Goal: Contribute content: Add original content to the website for others to see

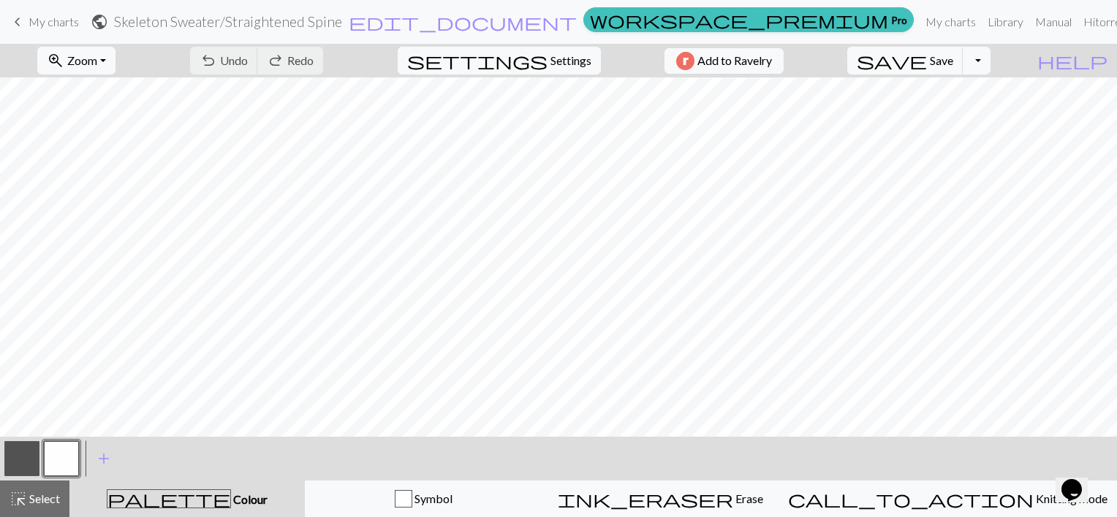
click at [41, 19] on span "My charts" at bounding box center [54, 22] width 50 height 14
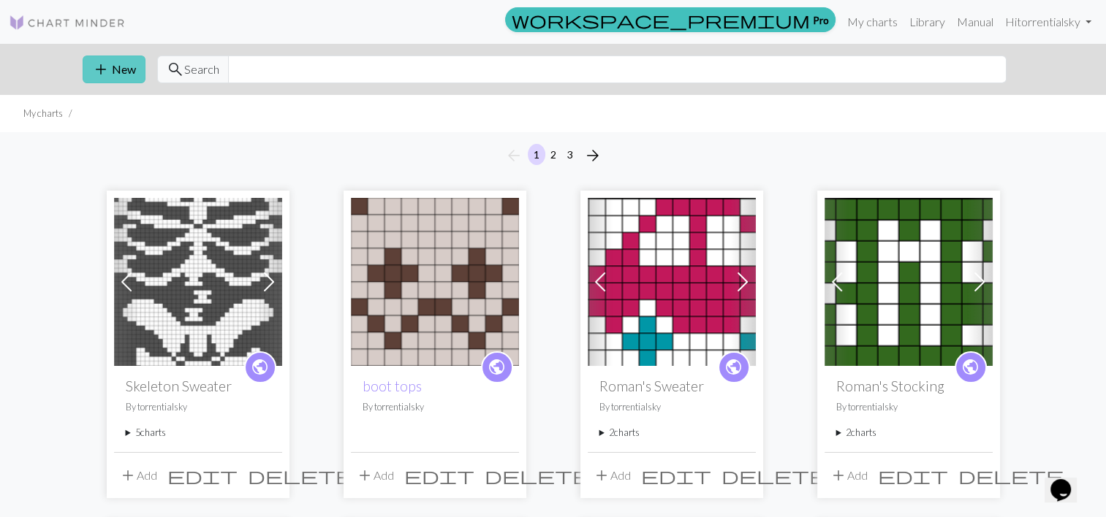
click at [110, 68] on button "add New" at bounding box center [114, 70] width 63 height 28
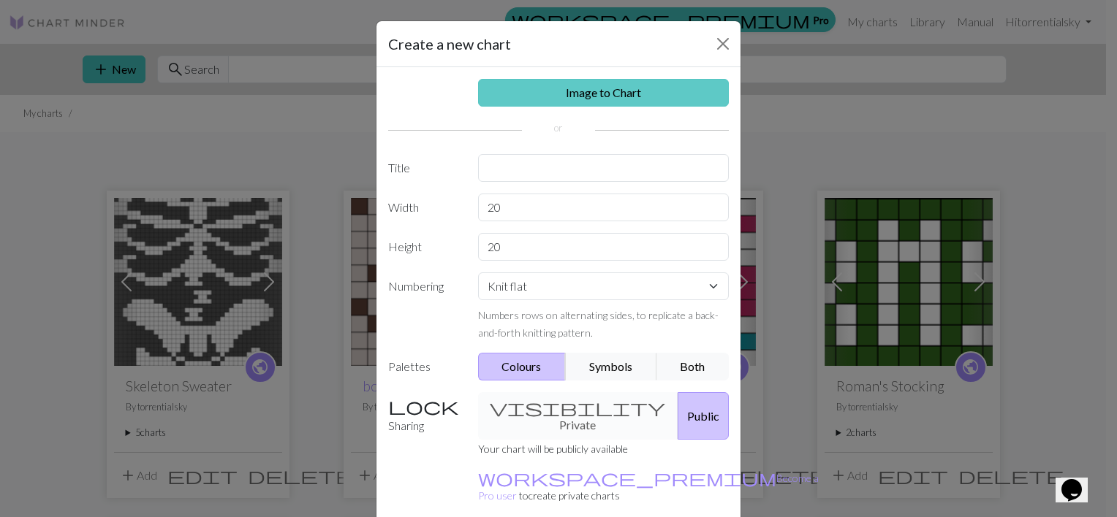
click at [591, 96] on link "Image to Chart" at bounding box center [603, 93] width 251 height 28
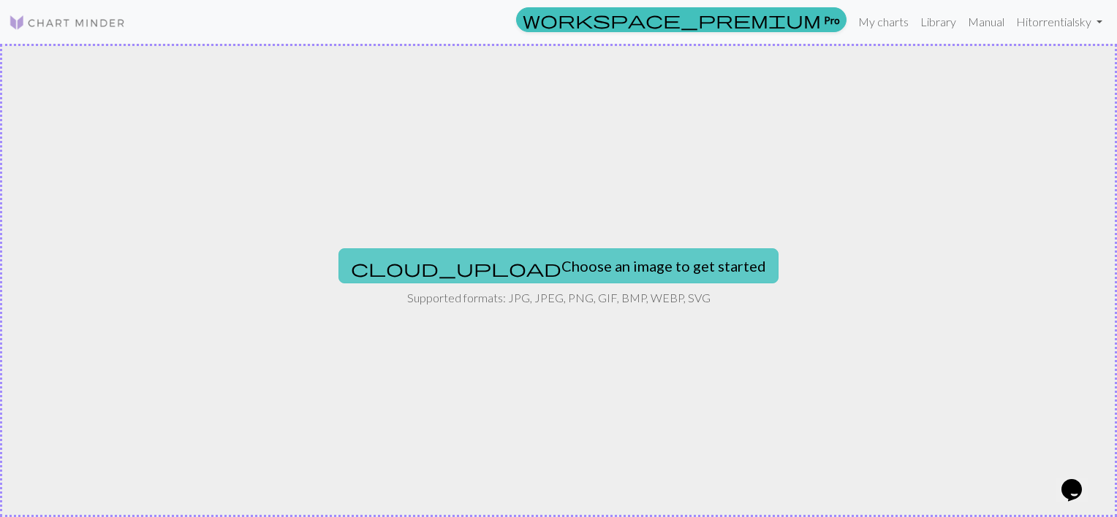
click at [564, 250] on button "cloud_upload Choose an image to get started" at bounding box center [558, 266] width 440 height 35
click at [606, 250] on button "cloud_upload Choose an image to get started" at bounding box center [558, 266] width 440 height 35
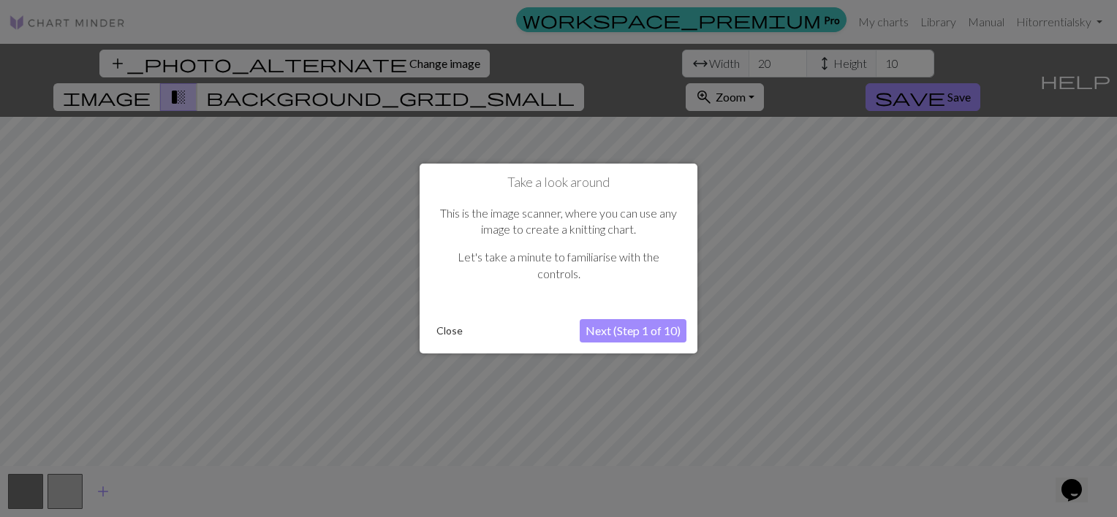
click at [443, 325] on button "Close" at bounding box center [449, 331] width 38 height 22
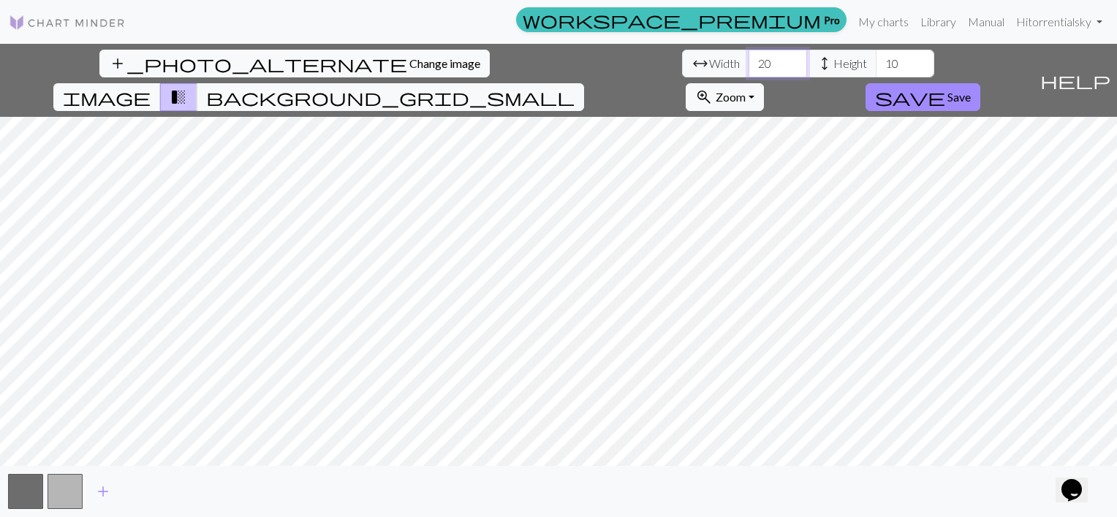
click at [748, 64] on input "20" at bounding box center [777, 64] width 58 height 28
type input "2"
type input "50"
click at [876, 67] on input "10" at bounding box center [905, 64] width 58 height 28
type input "1"
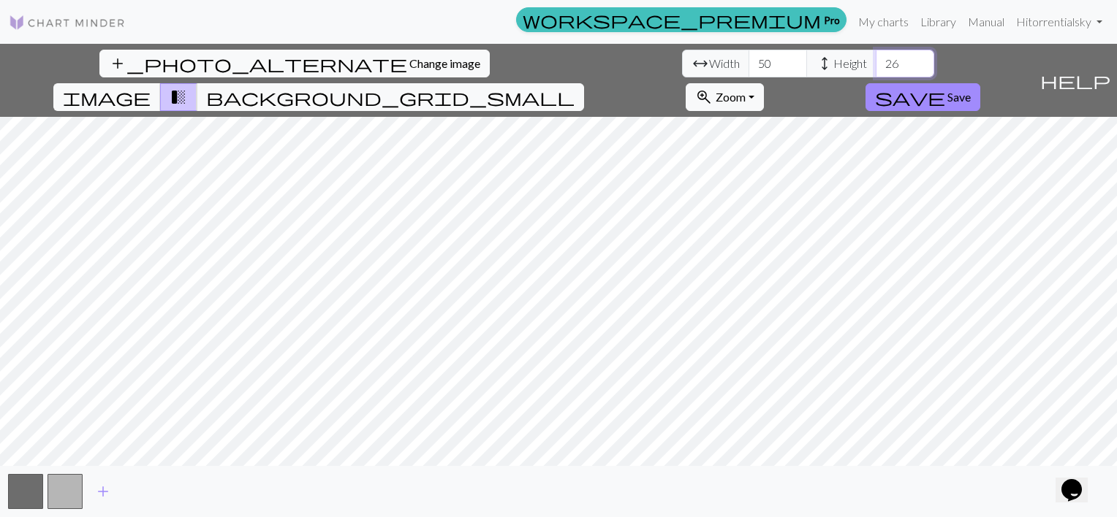
type input "26"
click at [59, 492] on button "button" at bounding box center [65, 491] width 35 height 35
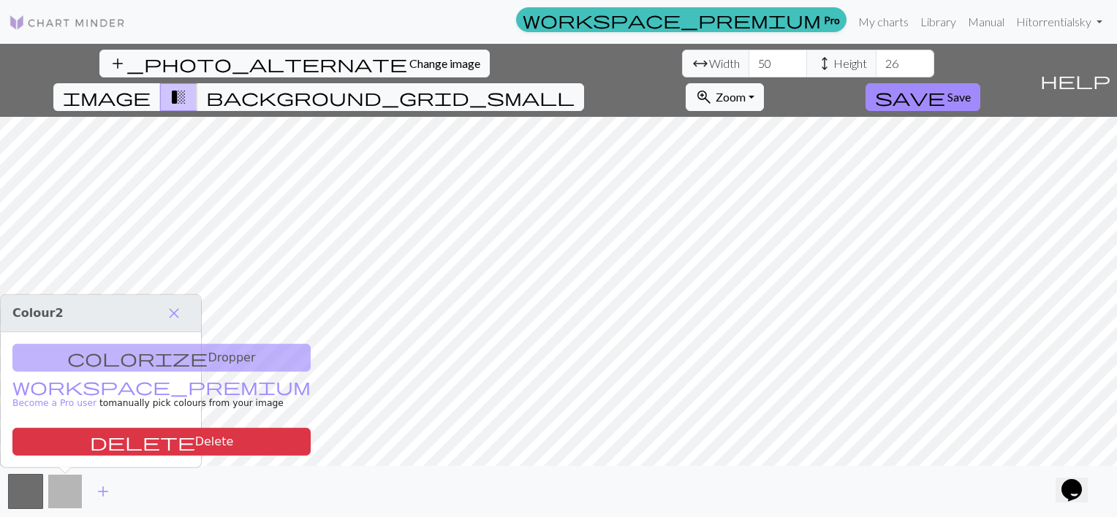
click at [64, 485] on button "button" at bounding box center [65, 491] width 35 height 35
click at [29, 497] on button "button" at bounding box center [25, 491] width 35 height 35
click at [980, 83] on button "save Save" at bounding box center [922, 97] width 115 height 28
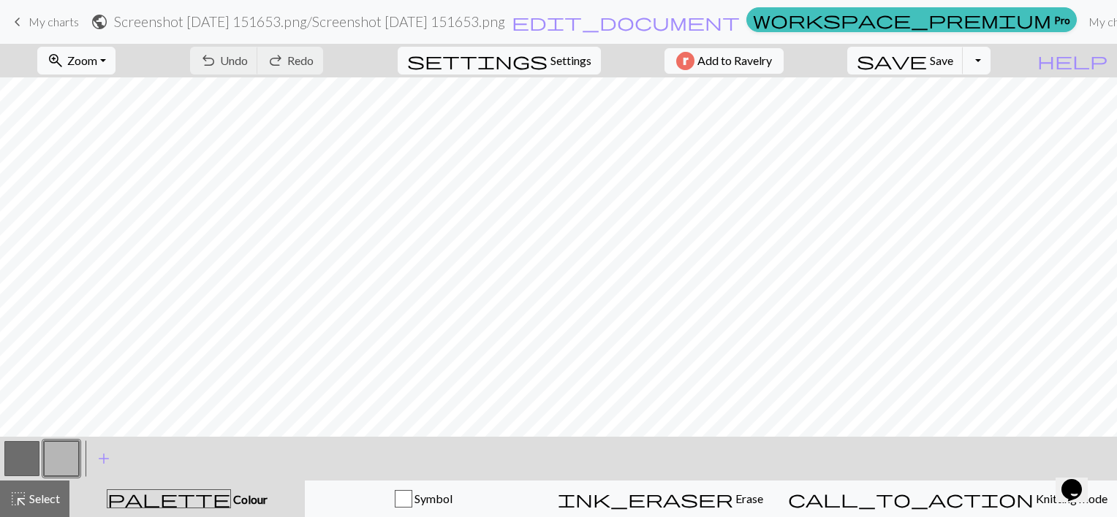
click at [67, 463] on button "button" at bounding box center [61, 458] width 35 height 35
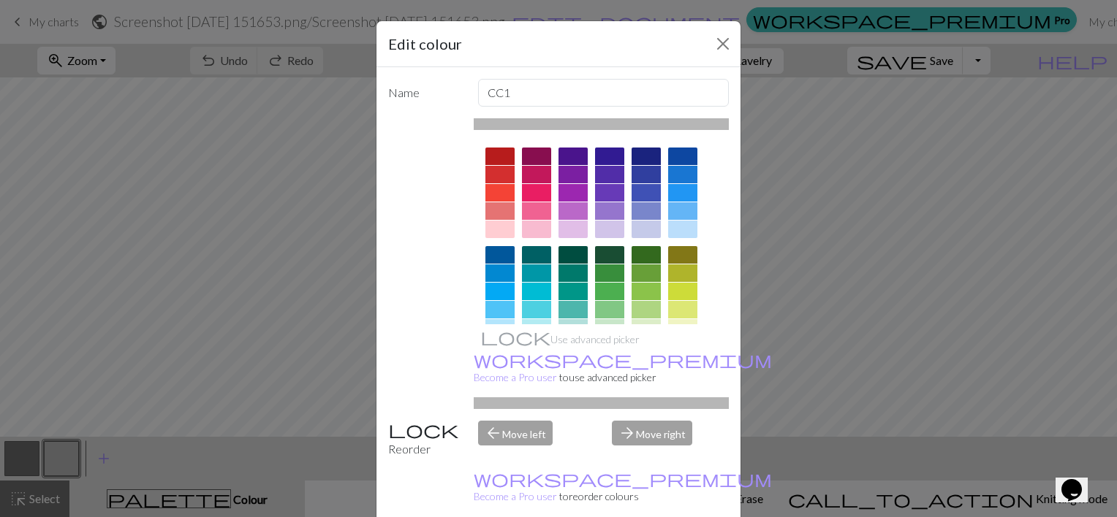
scroll to position [226, 0]
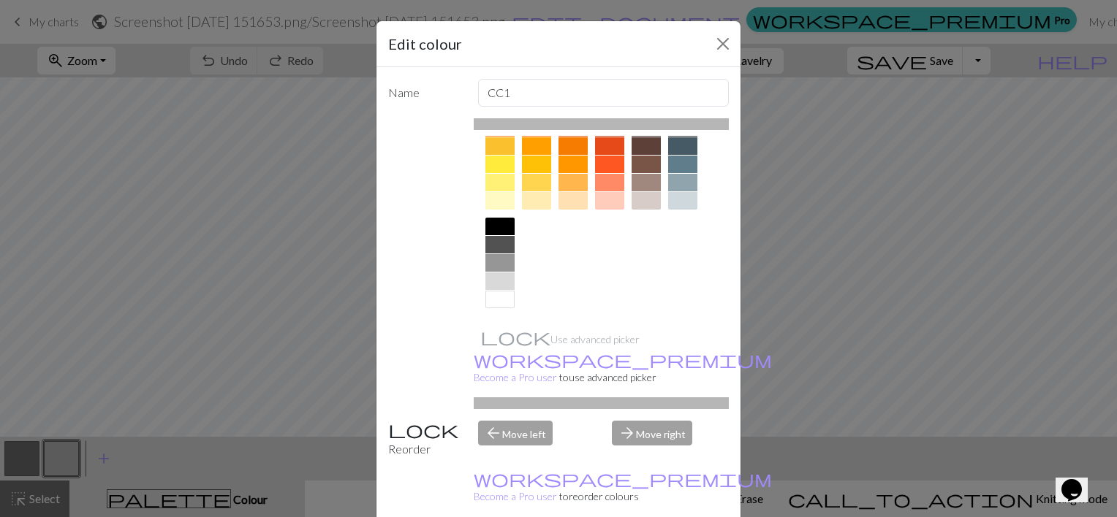
click at [485, 307] on div at bounding box center [499, 300] width 29 height 18
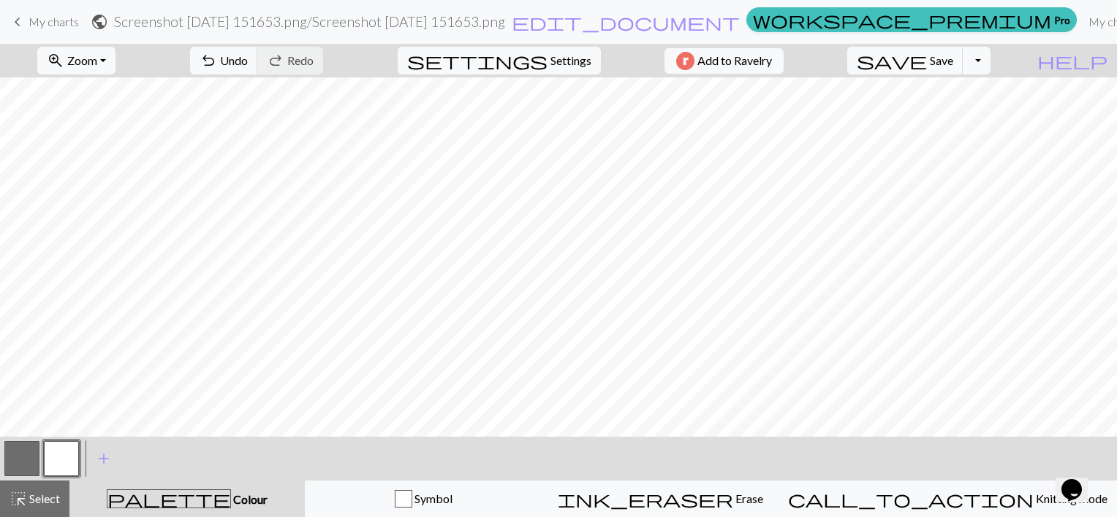
click at [24, 451] on button "button" at bounding box center [21, 458] width 35 height 35
click at [27, 456] on button "button" at bounding box center [21, 458] width 35 height 35
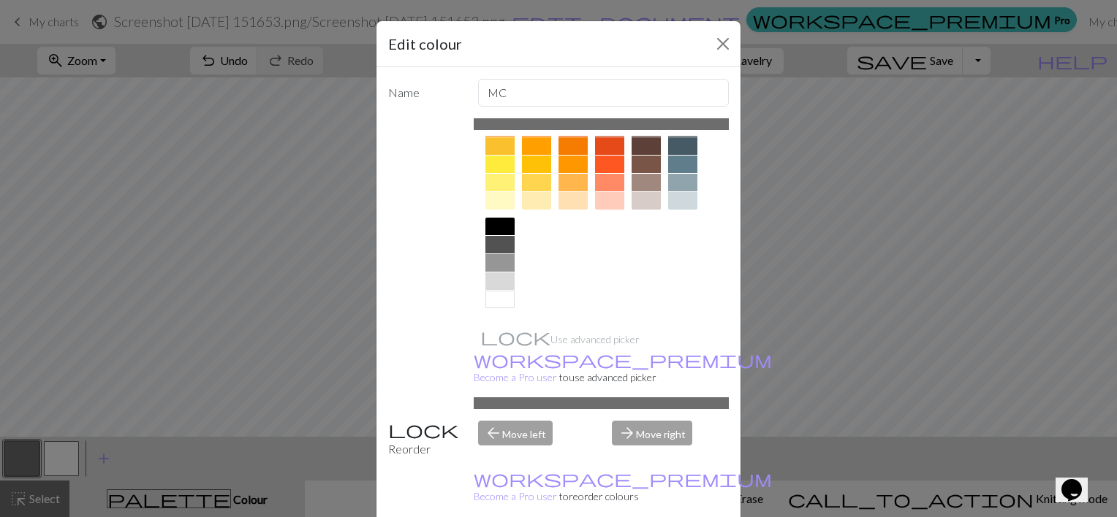
click at [503, 248] on div at bounding box center [499, 245] width 29 height 18
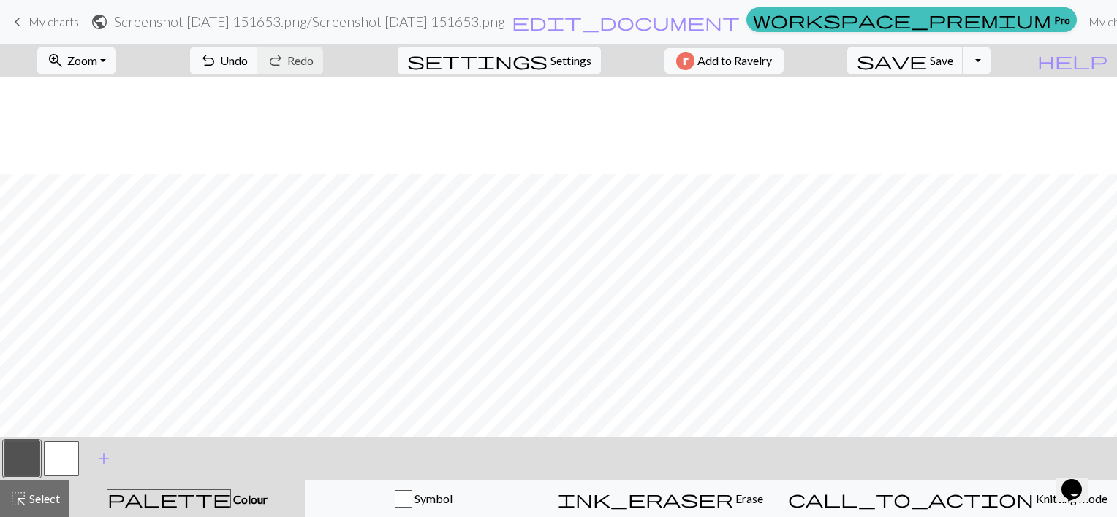
scroll to position [96, 0]
click at [34, 464] on button "button" at bounding box center [21, 458] width 35 height 35
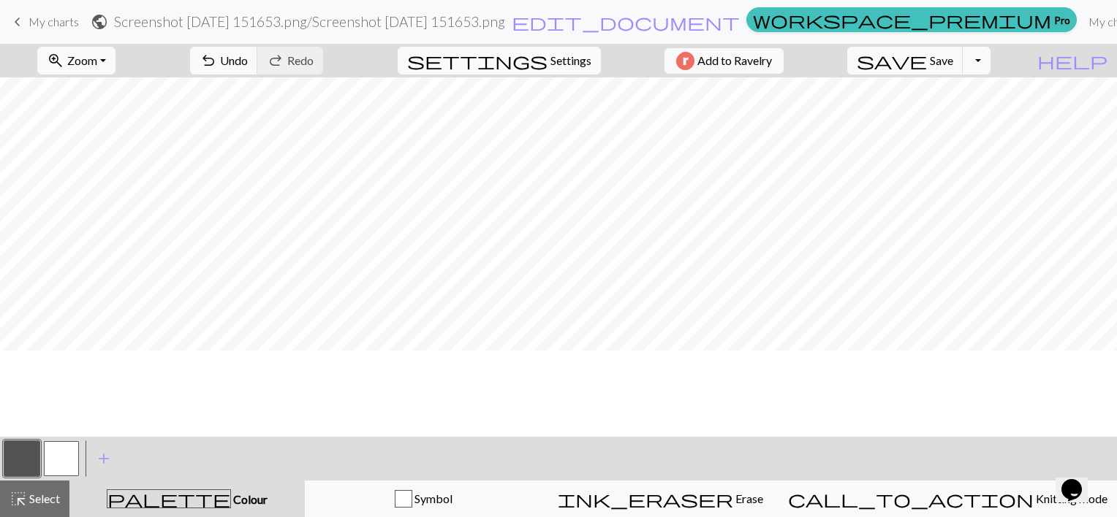
scroll to position [0, 0]
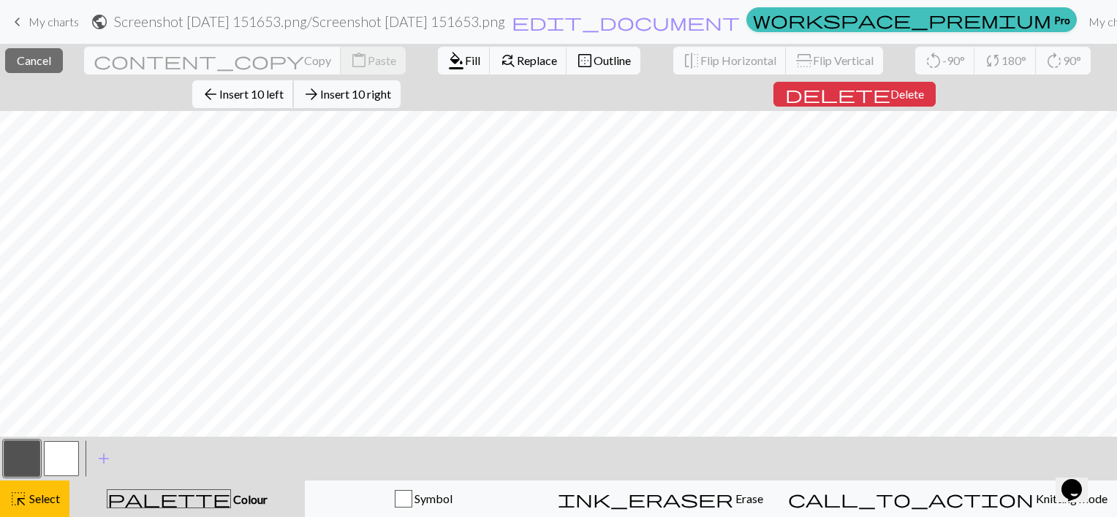
click at [275, 94] on span "Insert 10 left" at bounding box center [251, 94] width 64 height 14
click at [261, 88] on span "Insert 10 left" at bounding box center [251, 94] width 64 height 14
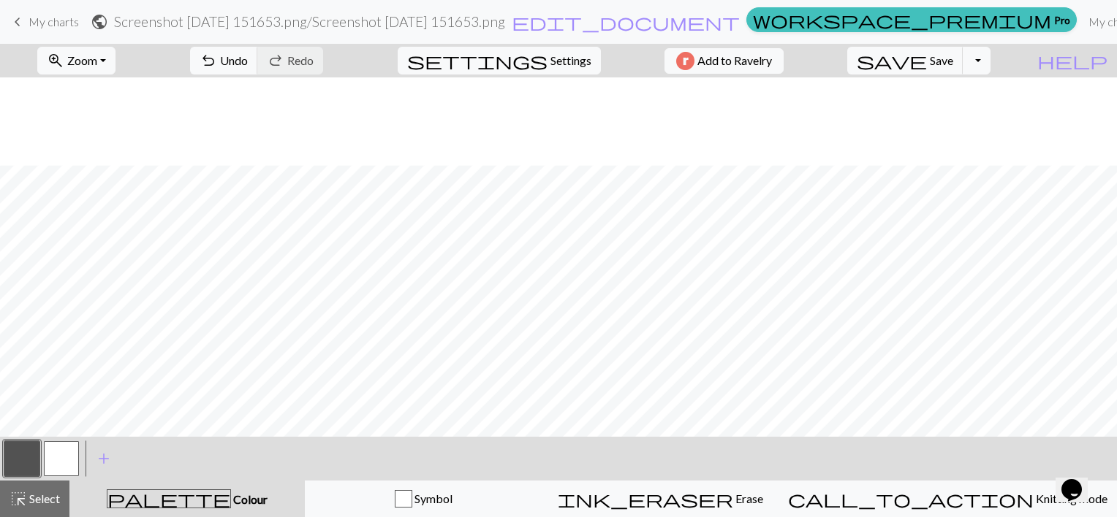
scroll to position [96, 0]
click at [57, 471] on button "button" at bounding box center [61, 458] width 35 height 35
click at [29, 461] on button "button" at bounding box center [21, 458] width 35 height 35
click at [65, 462] on button "button" at bounding box center [61, 458] width 35 height 35
click at [34, 462] on button "button" at bounding box center [21, 458] width 35 height 35
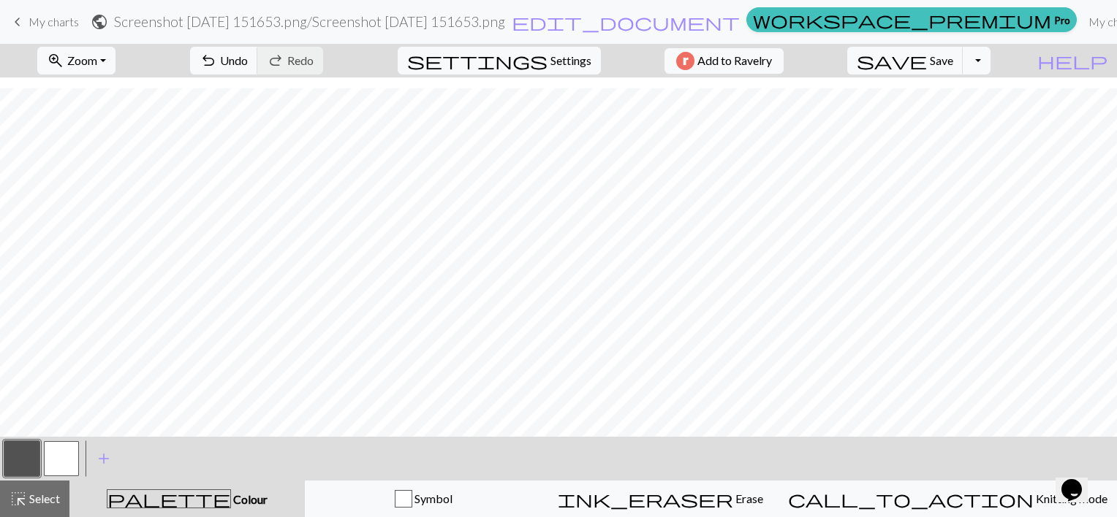
click at [58, 458] on button "button" at bounding box center [61, 458] width 35 height 35
click at [8, 462] on button "button" at bounding box center [21, 458] width 35 height 35
click at [56, 451] on button "button" at bounding box center [61, 458] width 35 height 35
click at [9, 451] on button "button" at bounding box center [21, 458] width 35 height 35
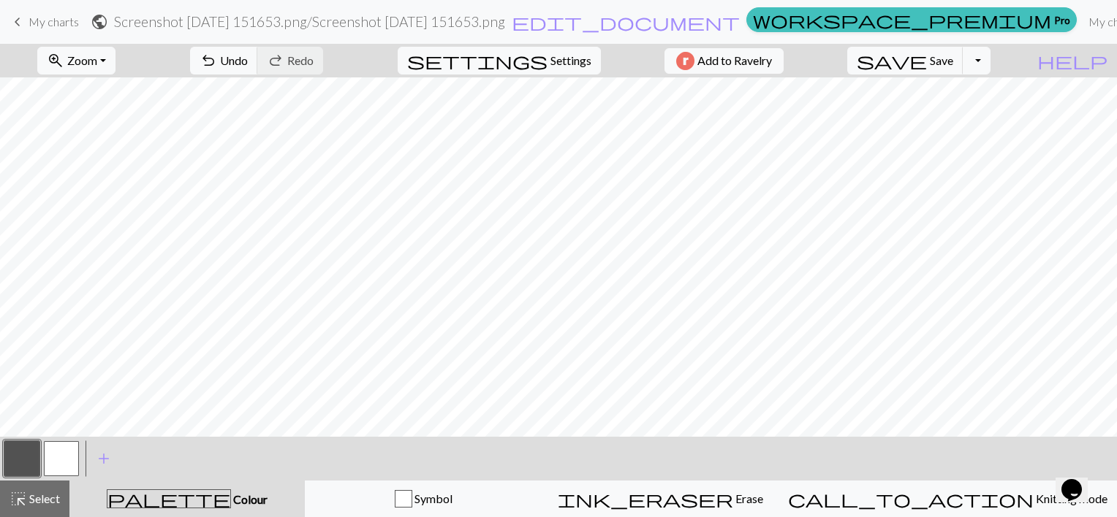
click at [55, 473] on button "button" at bounding box center [61, 458] width 35 height 35
click at [505, 26] on h2 "Screenshot 2025-09-29 151653.png / Screenshot 2025-09-29 151653.png" at bounding box center [309, 21] width 391 height 17
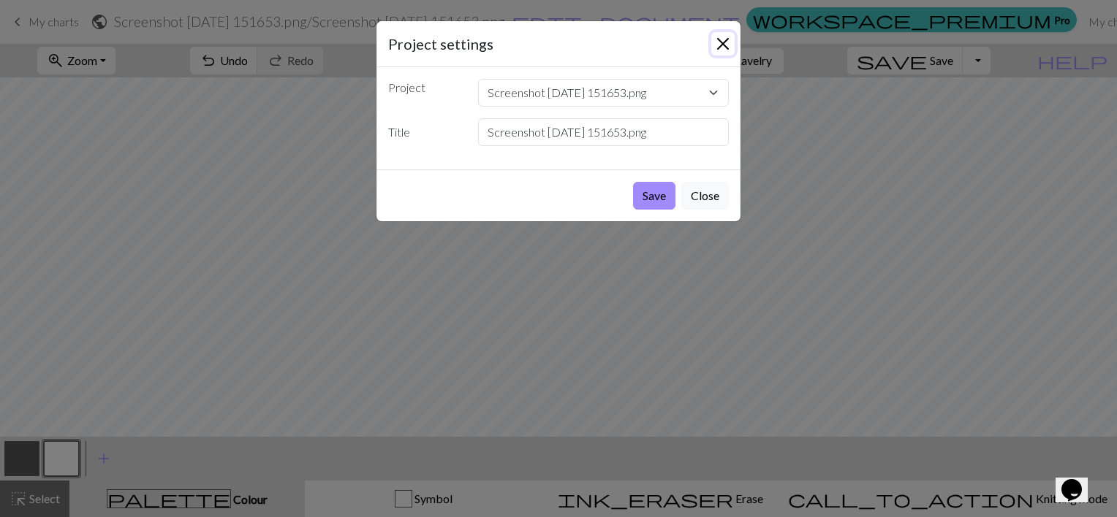
click at [719, 50] on button "Close" at bounding box center [722, 43] width 23 height 23
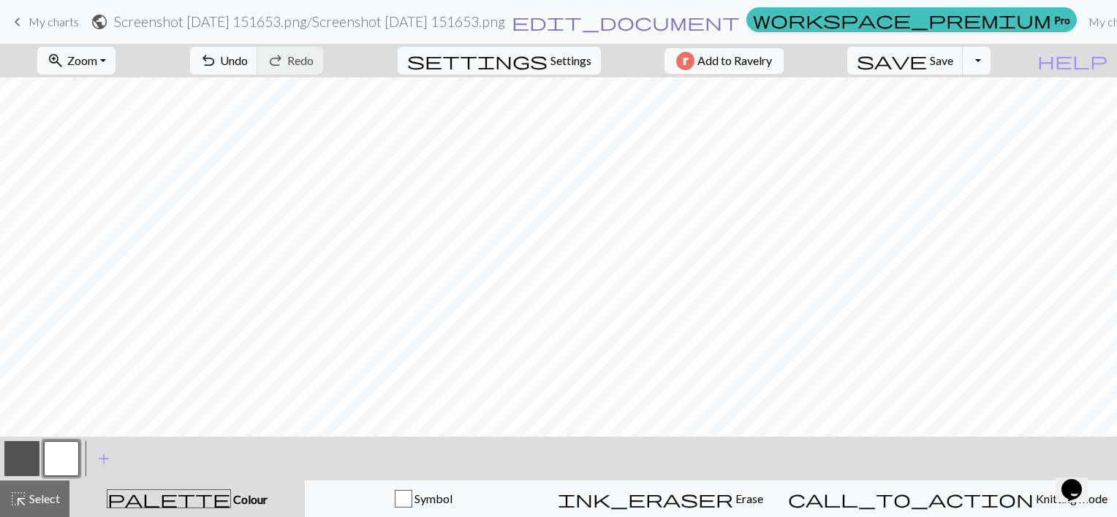
click at [683, 20] on span "edit_document" at bounding box center [626, 22] width 228 height 20
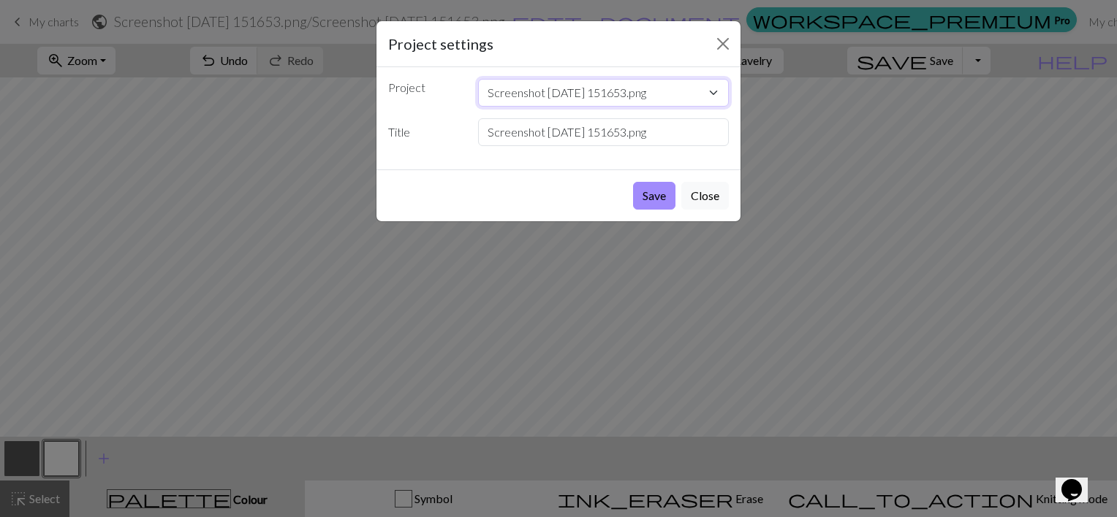
click at [668, 96] on select "Screenshot 2025-09-29 151653.png Skeleton Sweater boot tops Roman's Sweater Rom…" at bounding box center [603, 93] width 251 height 28
click at [668, 95] on select "Screenshot 2025-09-29 151653.png Skeleton Sweater boot tops Roman's Sweater Rom…" at bounding box center [603, 93] width 251 height 28
click at [723, 53] on button "Close" at bounding box center [722, 43] width 23 height 23
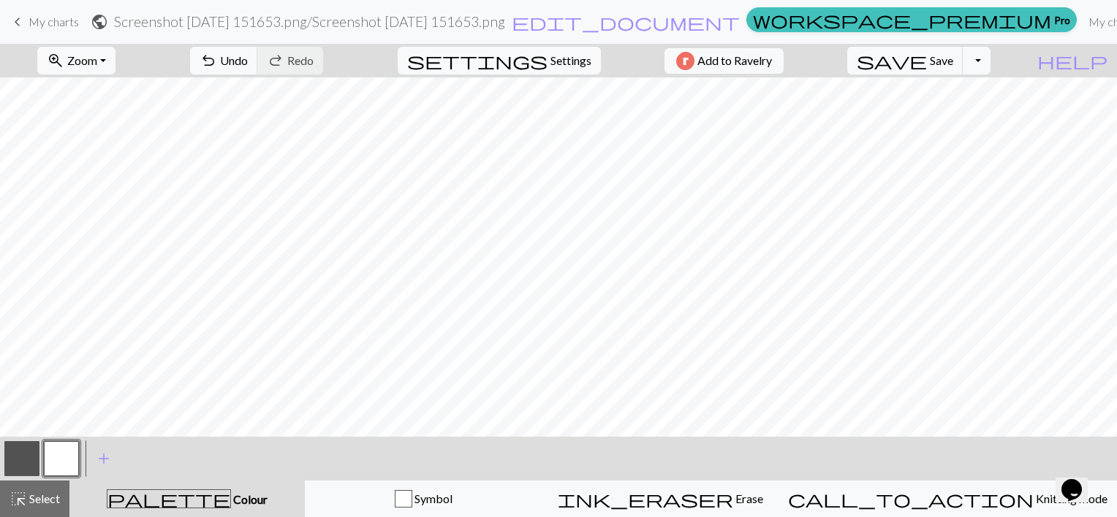
click at [273, 20] on h2 "Screenshot 2025-09-29 151653.png / Screenshot 2025-09-29 151653.png" at bounding box center [309, 21] width 391 height 17
click at [275, 25] on h2 "Screenshot 2025-09-29 151653.png / Screenshot 2025-09-29 151653.png" at bounding box center [309, 21] width 391 height 17
click at [275, 26] on div "Project settings Project Screenshot 2025-09-29 151653.png Skeleton Sweater boot…" at bounding box center [558, 258] width 1117 height 517
drag, startPoint x: 275, startPoint y: 26, endPoint x: 252, endPoint y: 27, distance: 22.7
click at [252, 27] on h2 "Screenshot 2025-09-29 151653.png / Screenshot 2025-09-29 151653.png" at bounding box center [309, 21] width 391 height 17
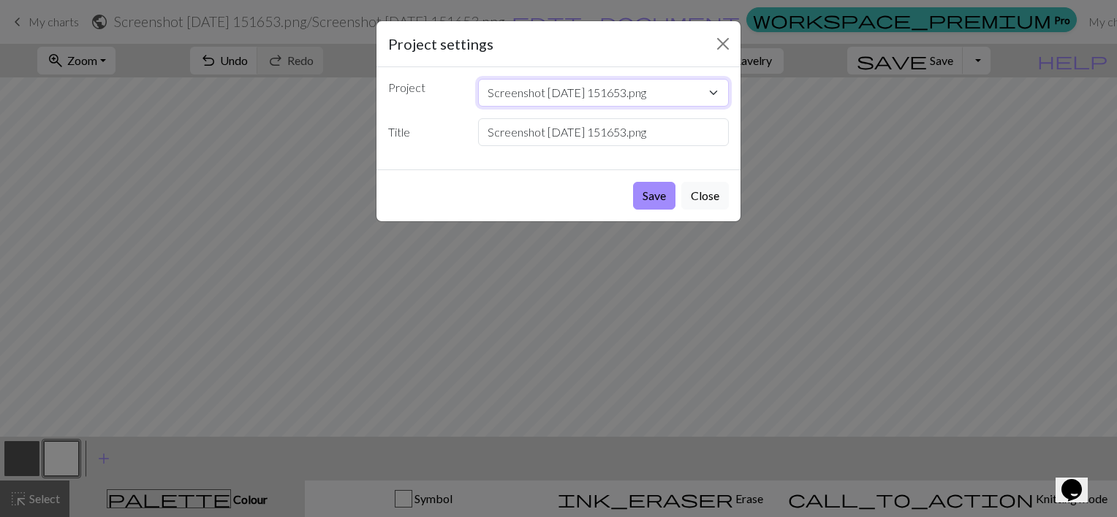
click at [521, 95] on select "Screenshot 2025-09-29 151653.png Skeleton Sweater boot tops Roman's Sweater Rom…" at bounding box center [603, 93] width 251 height 28
click at [716, 47] on button "Close" at bounding box center [722, 43] width 23 height 23
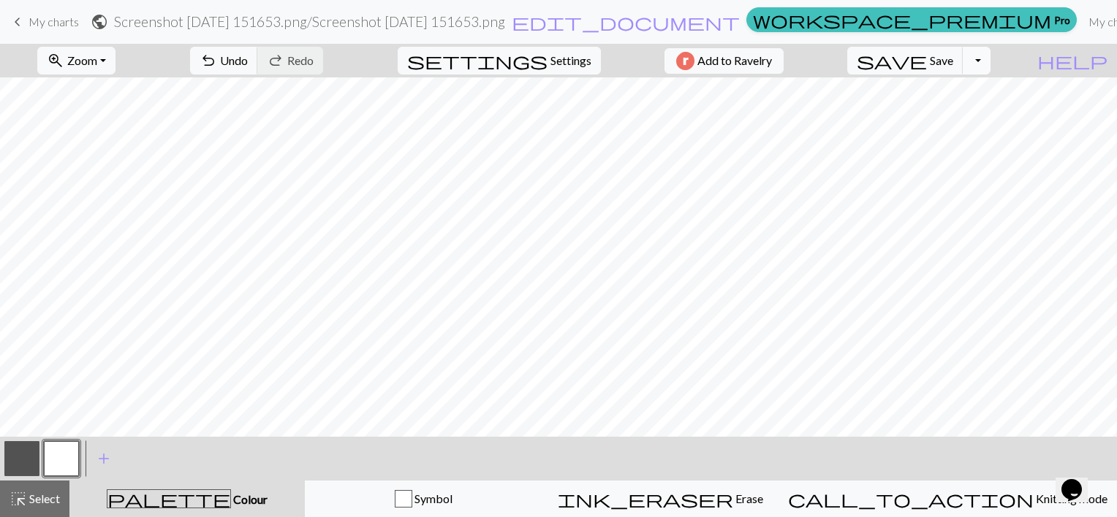
click at [990, 66] on button "Toggle Dropdown" at bounding box center [977, 61] width 28 height 28
click at [583, 58] on button "settings Settings" at bounding box center [499, 61] width 203 height 28
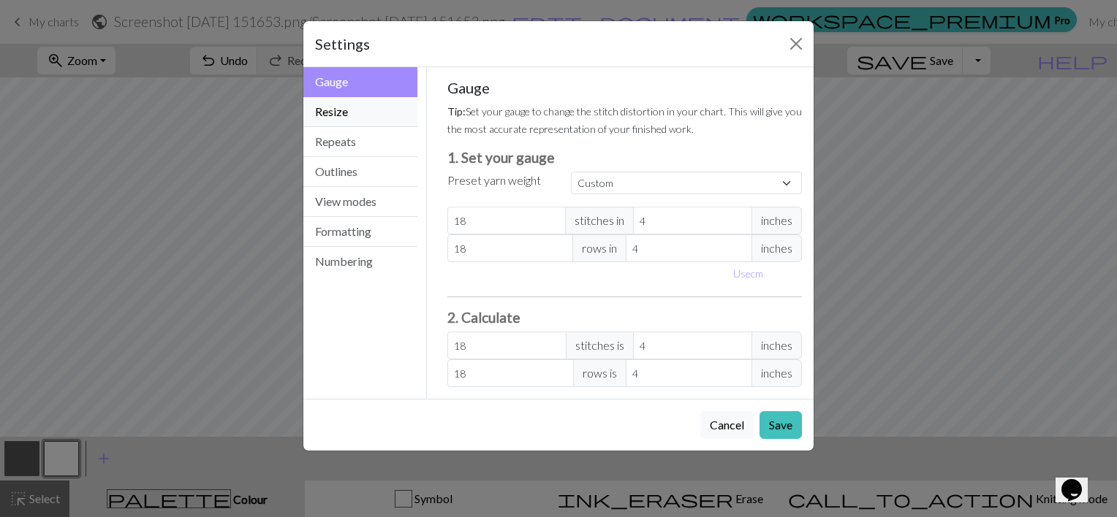
click at [349, 105] on button "Resize" at bounding box center [360, 112] width 114 height 30
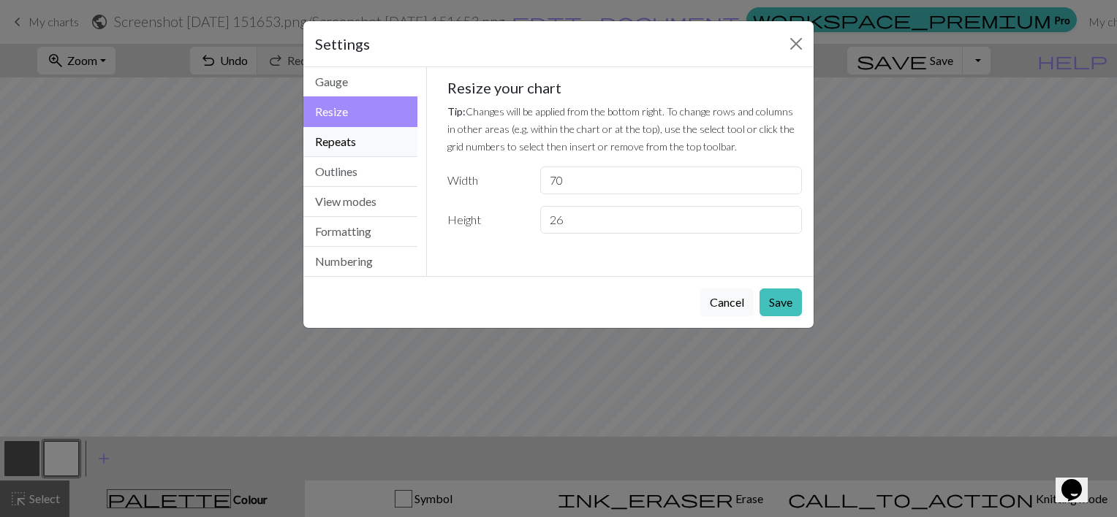
click at [345, 138] on button "Repeats" at bounding box center [360, 142] width 114 height 30
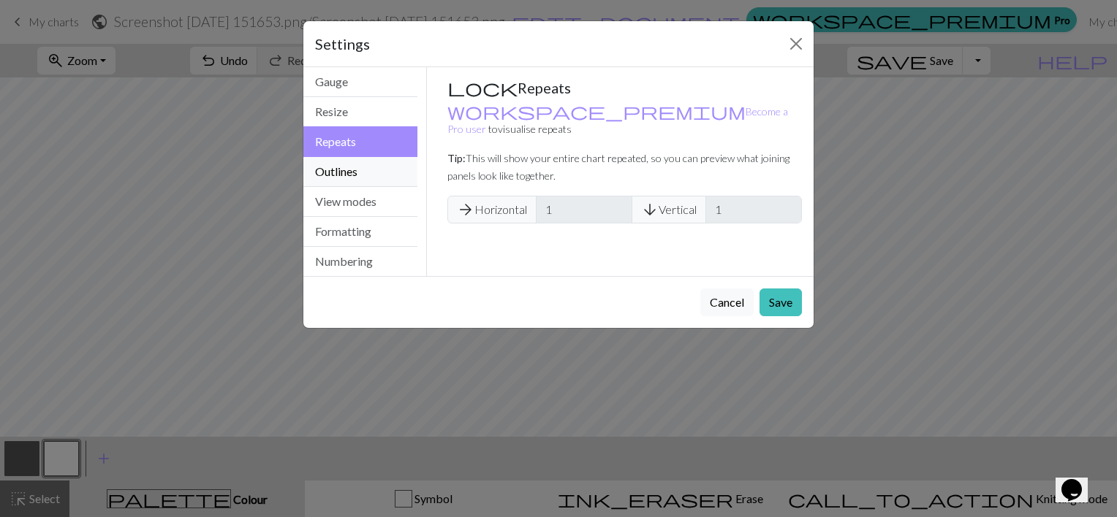
click at [344, 167] on button "Outlines" at bounding box center [360, 172] width 114 height 30
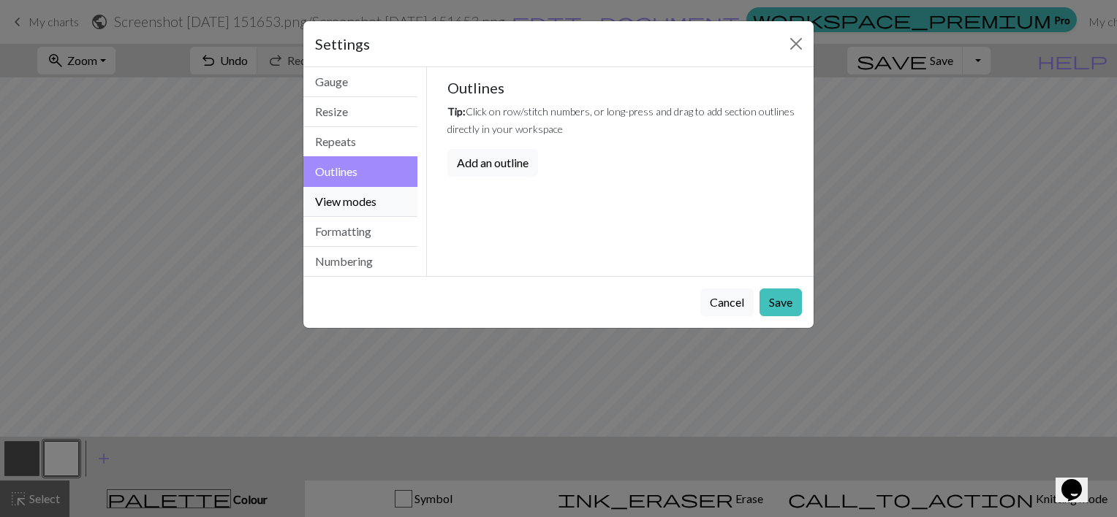
click at [343, 198] on button "View modes" at bounding box center [360, 202] width 114 height 30
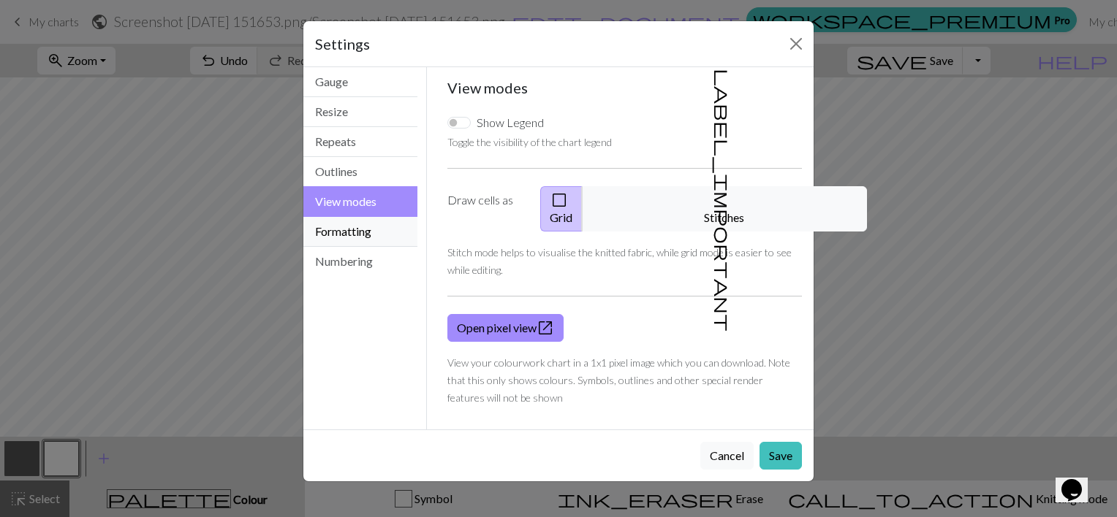
click at [346, 229] on button "Formatting" at bounding box center [360, 232] width 114 height 30
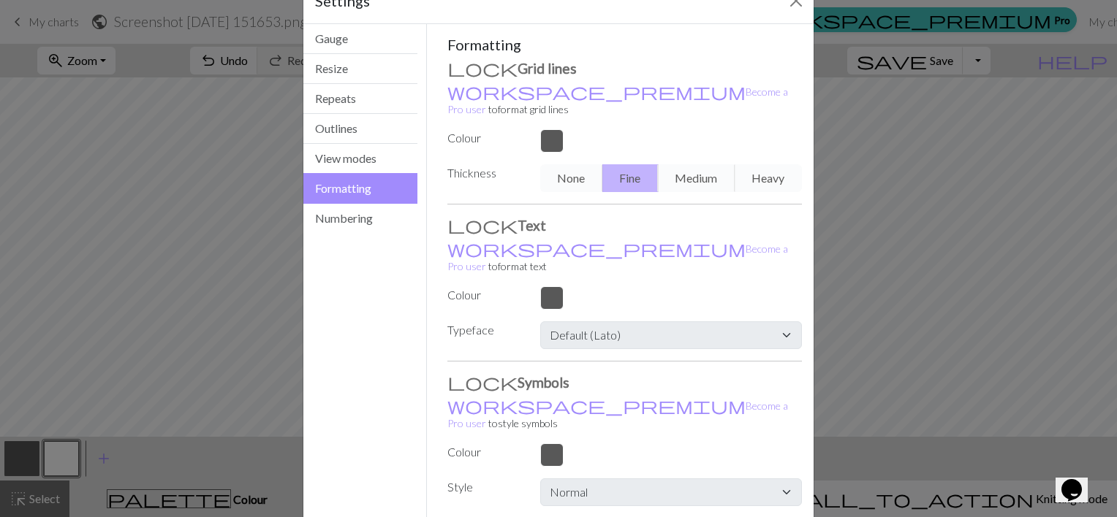
scroll to position [76, 0]
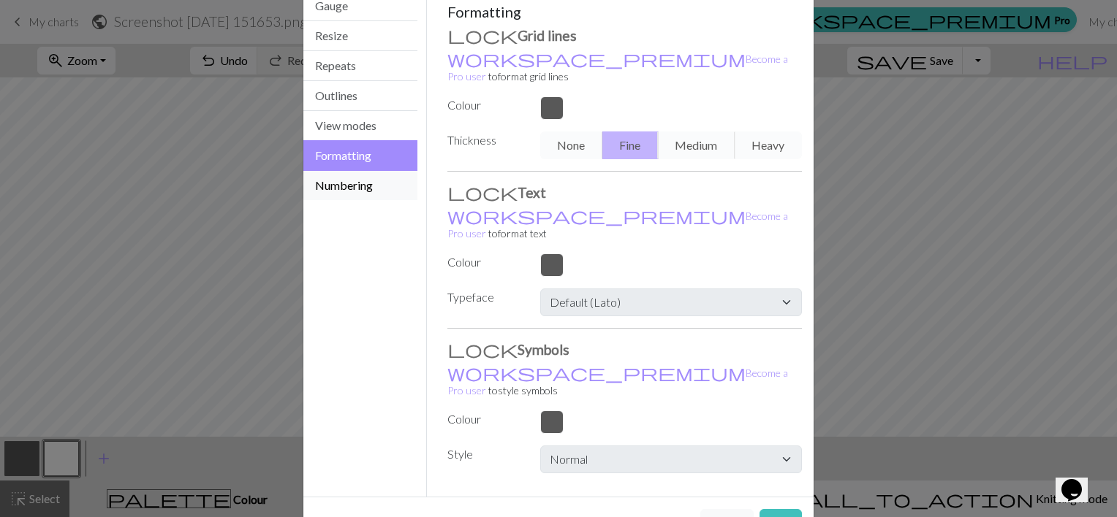
click at [357, 188] on button "Numbering" at bounding box center [360, 185] width 114 height 29
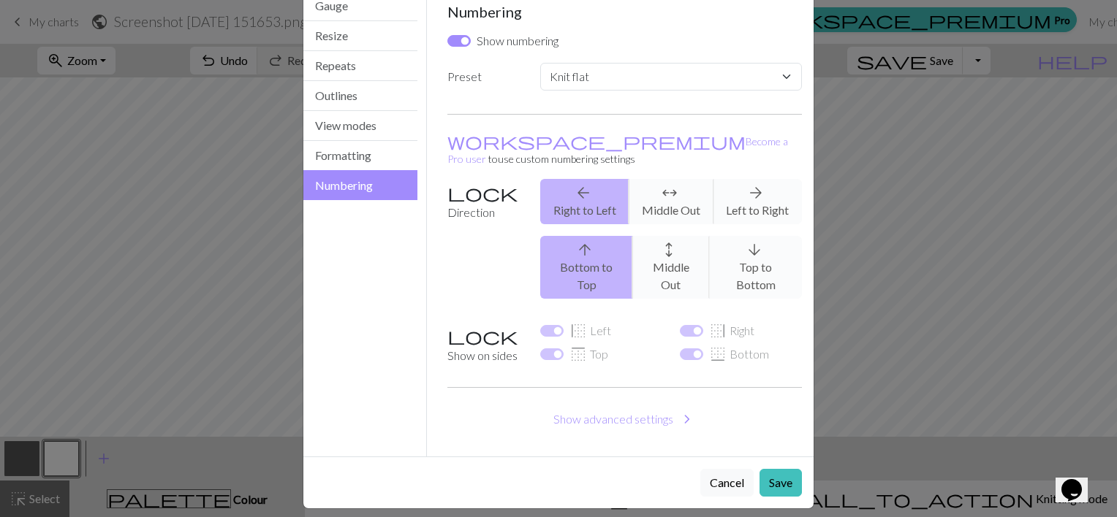
scroll to position [50, 0]
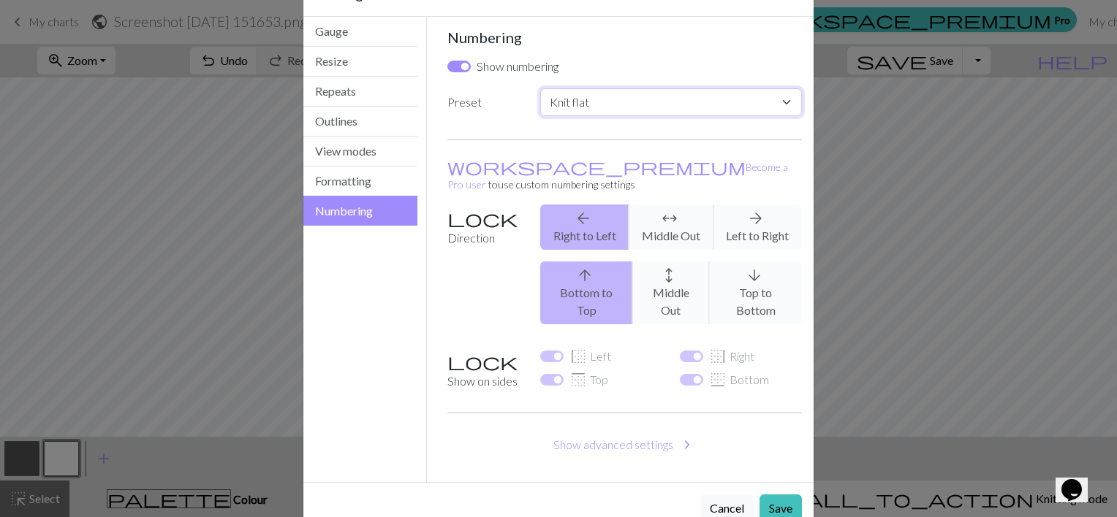
drag, startPoint x: 626, startPoint y: 94, endPoint x: 626, endPoint y: 114, distance: 20.5
click at [626, 94] on select "Custom Knit flat Knit in the round Lace knitting Cross stitch" at bounding box center [671, 102] width 262 height 28
select select "round"
click at [540, 88] on select "Custom Knit flat Knit in the round Lace knitting Cross stitch" at bounding box center [671, 102] width 262 height 28
checkbox input "false"
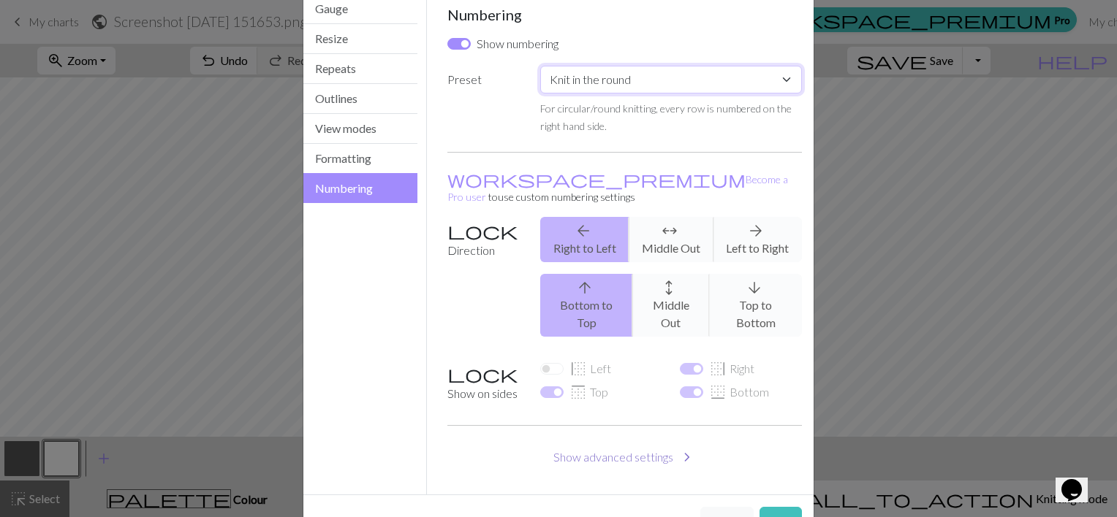
scroll to position [86, 0]
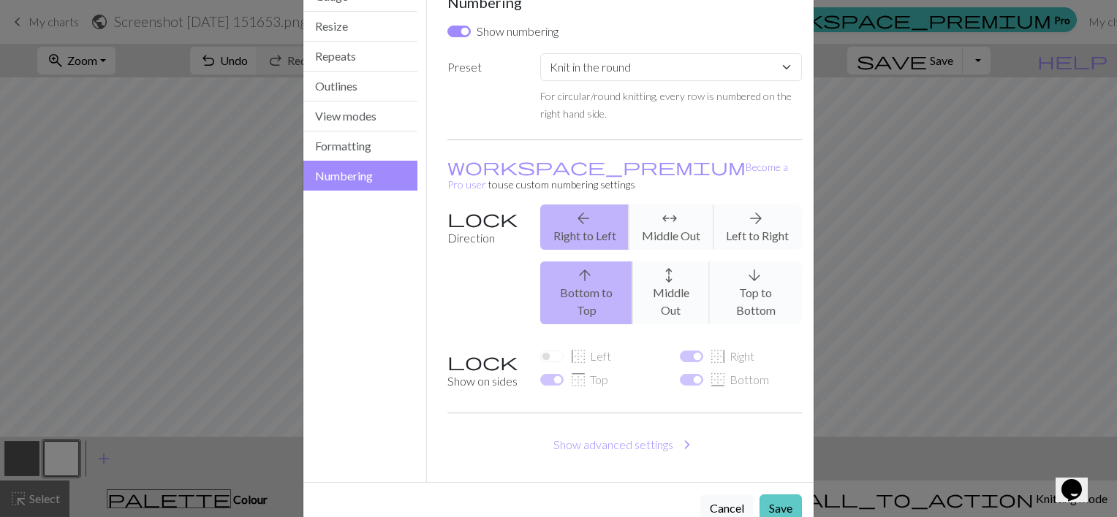
click at [775, 495] on button "Save" at bounding box center [780, 509] width 42 height 28
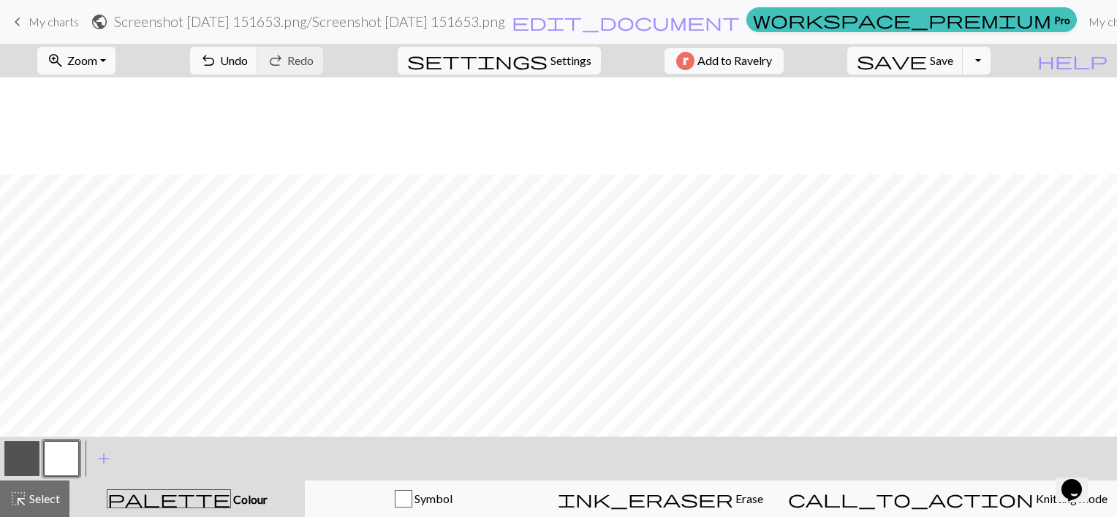
scroll to position [96, 0]
click at [1099, 70] on span "help" at bounding box center [1072, 60] width 70 height 20
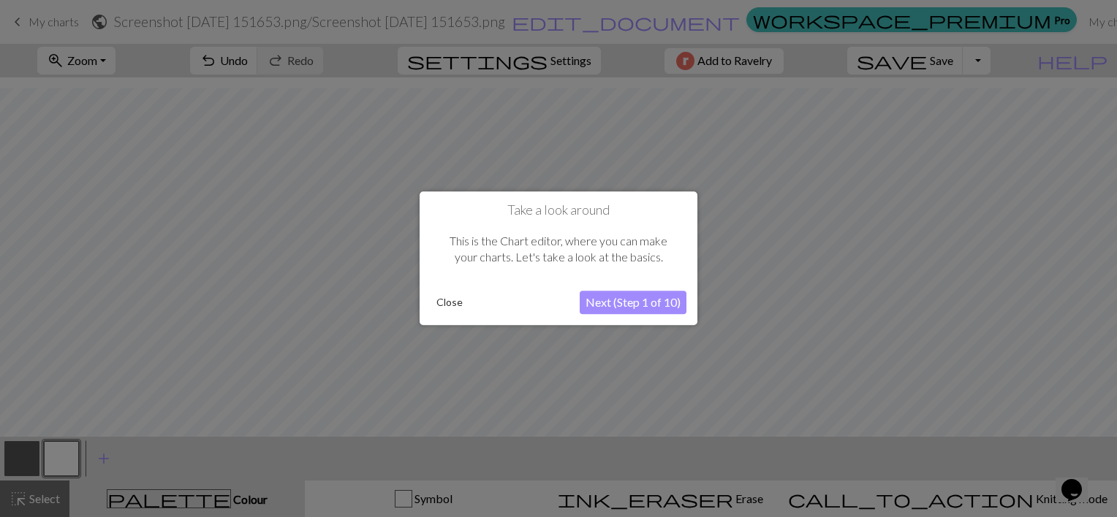
click at [618, 303] on button "Next (Step 1 of 10)" at bounding box center [633, 303] width 107 height 23
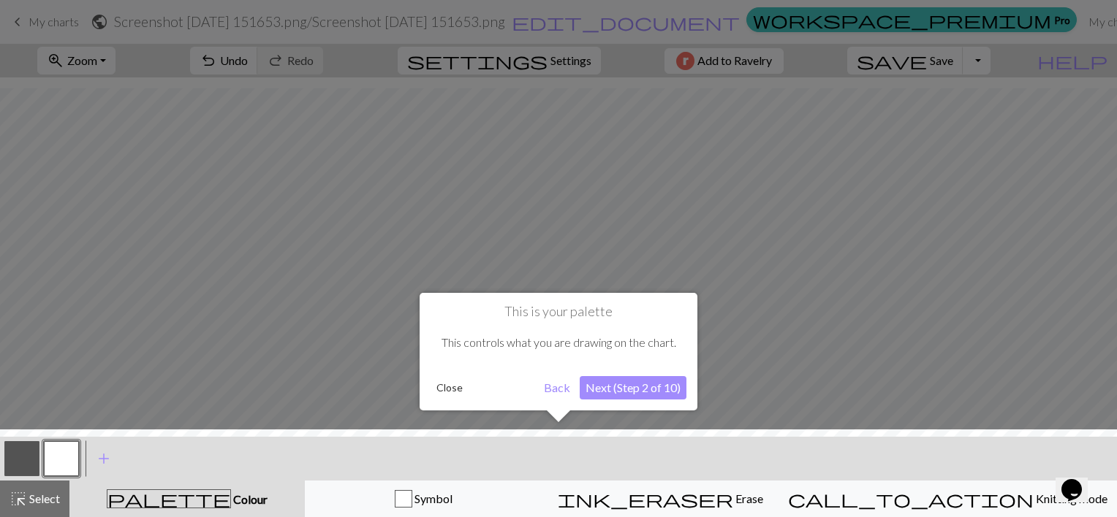
click at [631, 388] on button "Next (Step 2 of 10)" at bounding box center [633, 387] width 107 height 23
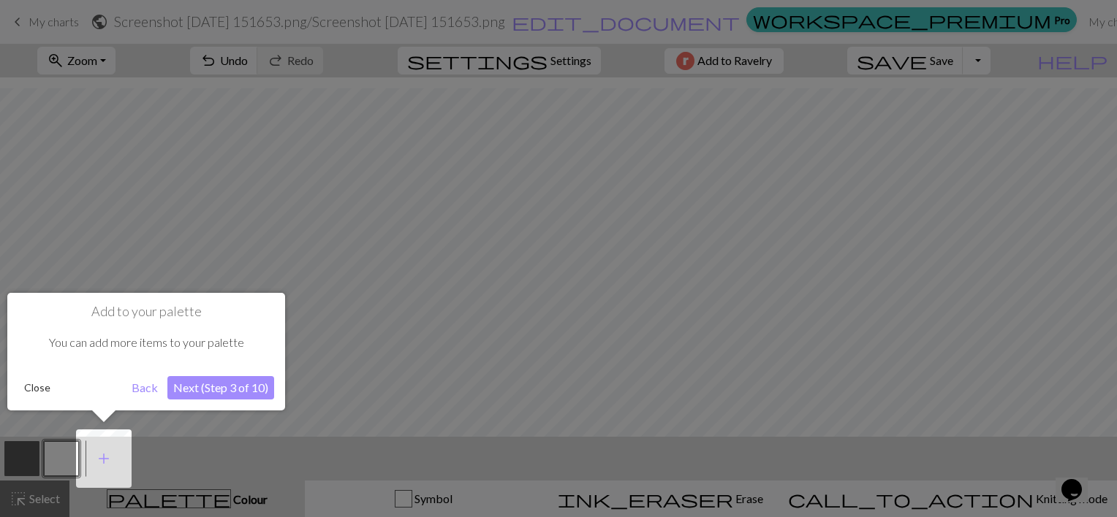
click at [202, 406] on div "Add to your palette You can add more items to your palette Close Back Next (Ste…" at bounding box center [146, 352] width 278 height 118
click at [204, 391] on button "Next (Step 3 of 10)" at bounding box center [220, 387] width 107 height 23
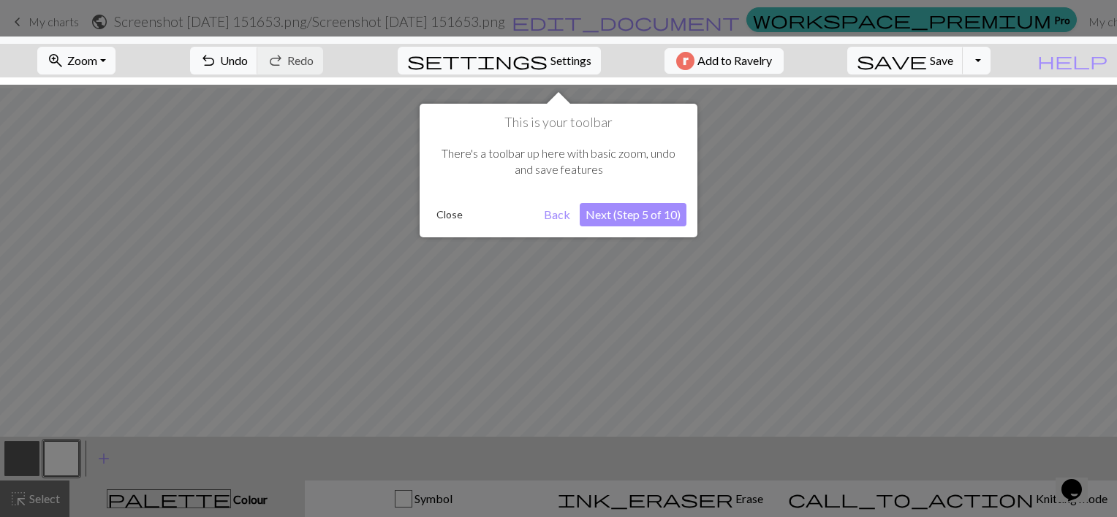
click at [645, 213] on button "Next (Step 5 of 10)" at bounding box center [633, 214] width 107 height 23
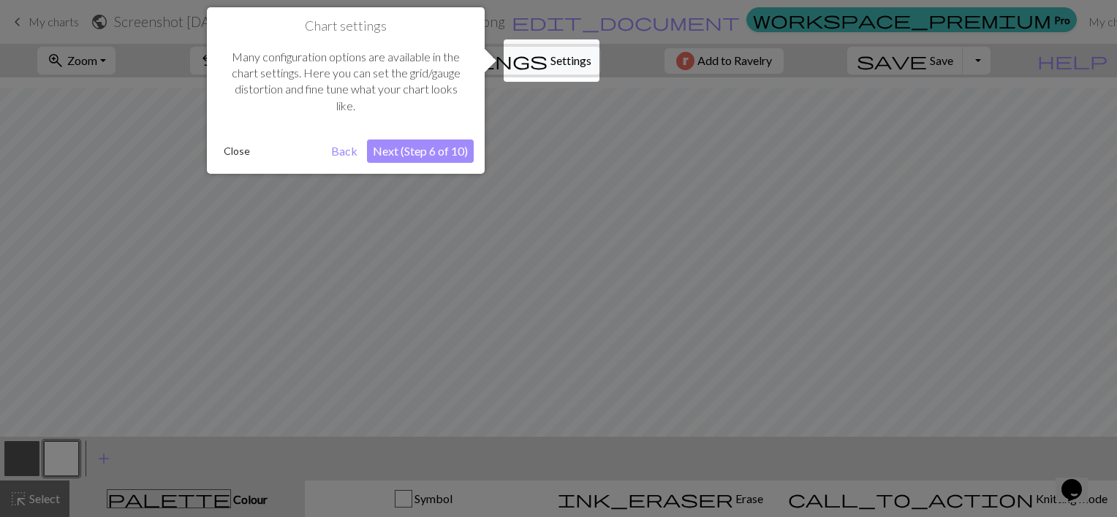
click at [404, 155] on button "Next (Step 6 of 10)" at bounding box center [420, 151] width 107 height 23
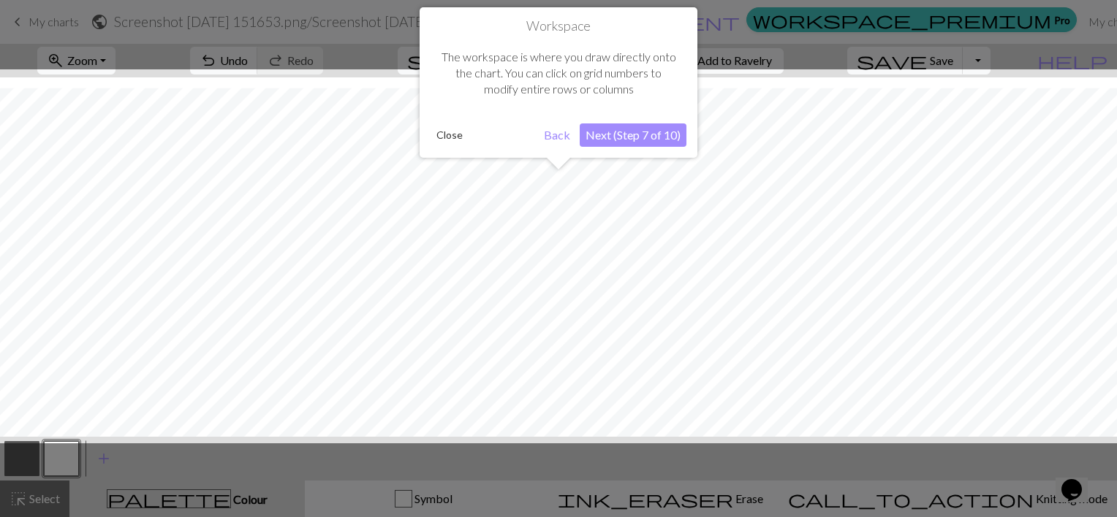
click at [634, 145] on button "Next (Step 7 of 10)" at bounding box center [633, 135] width 107 height 23
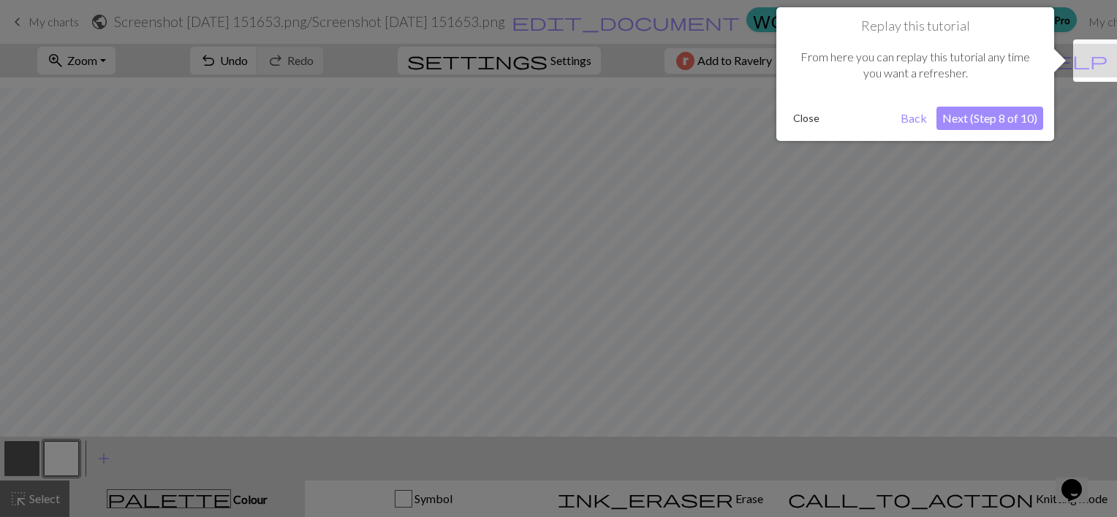
click at [980, 121] on button "Next (Step 8 of 10)" at bounding box center [989, 118] width 107 height 23
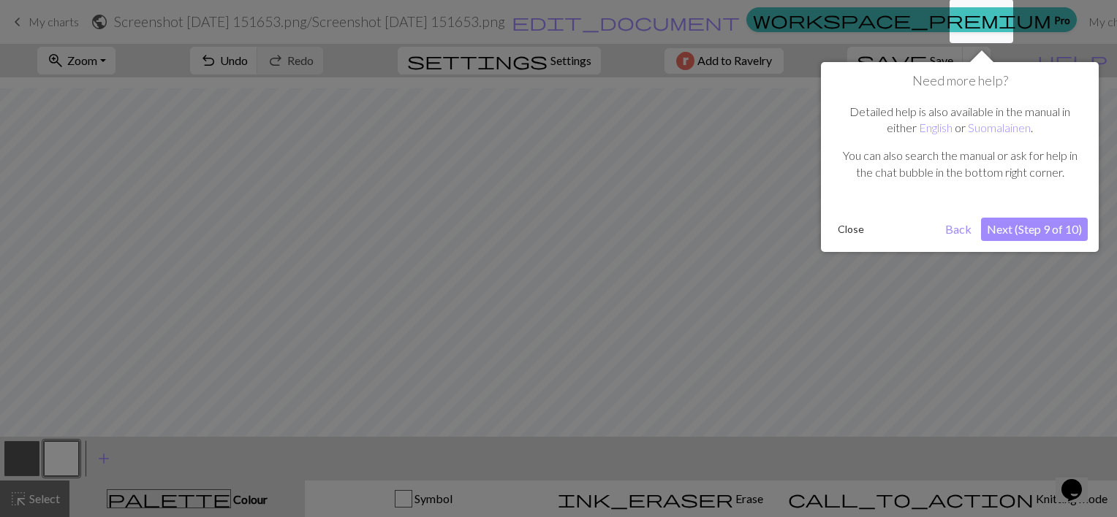
click at [1027, 232] on button "Next (Step 9 of 10)" at bounding box center [1034, 229] width 107 height 23
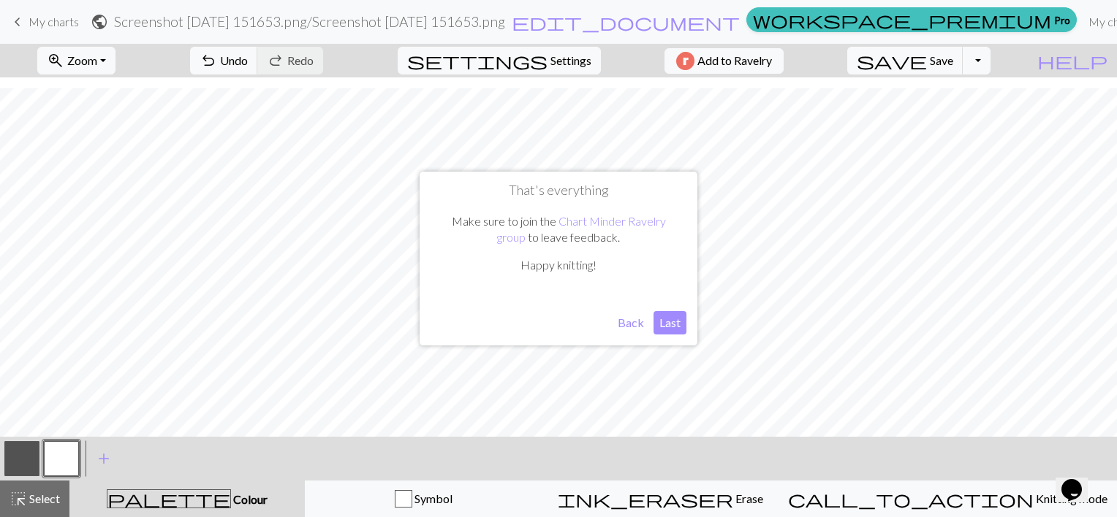
click at [669, 330] on button "Last" at bounding box center [669, 322] width 33 height 23
click at [505, 21] on h2 "Screenshot 2025-09-29 151653.png / Screenshot 2025-09-29 151653.png" at bounding box center [309, 21] width 391 height 17
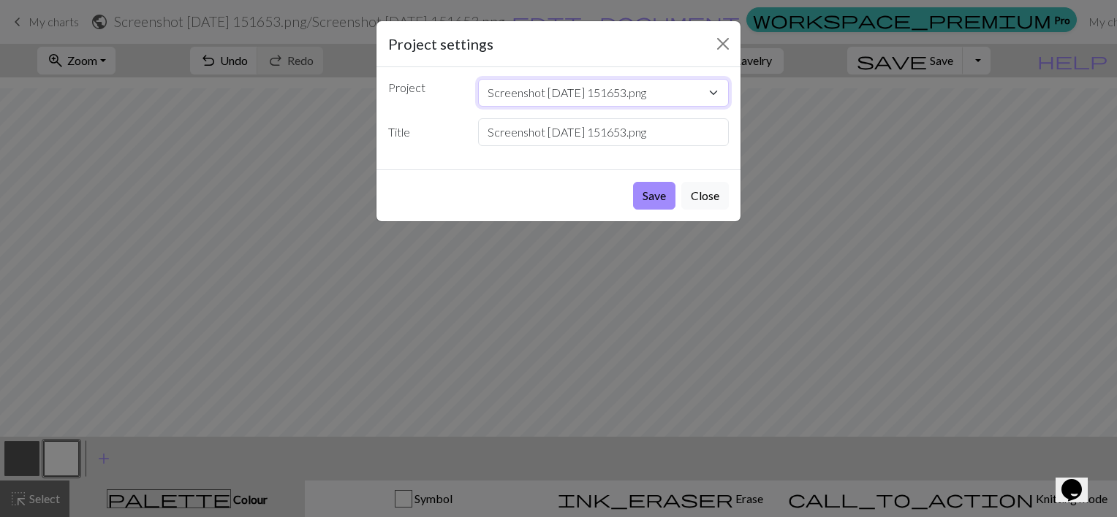
drag, startPoint x: 660, startPoint y: 94, endPoint x: 456, endPoint y: 93, distance: 203.9
click at [456, 93] on div "Project Screenshot 2025-09-29 151653.png Skeleton Sweater boot tops Roman's Swe…" at bounding box center [558, 93] width 358 height 28
click at [681, 94] on select "Screenshot 2025-09-29 151653.png Skeleton Sweater boot tops Roman's Sweater Rom…" at bounding box center [603, 93] width 251 height 28
drag, startPoint x: 675, startPoint y: 96, endPoint x: 593, endPoint y: 96, distance: 82.6
click at [593, 96] on select "Screenshot 2025-09-29 151653.png Skeleton Sweater boot tops Roman's Sweater Rom…" at bounding box center [603, 93] width 251 height 28
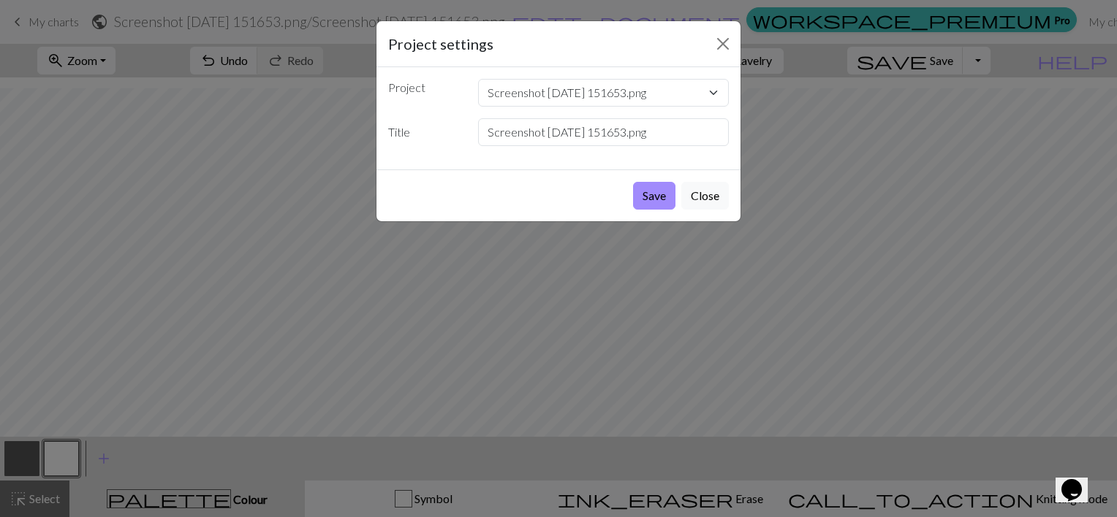
drag, startPoint x: 454, startPoint y: 105, endPoint x: 468, endPoint y: 117, distance: 18.2
click at [454, 105] on div "Project Screenshot 2025-09-29 151653.png Skeleton Sweater boot tops Roman's Swe…" at bounding box center [558, 93] width 358 height 28
drag, startPoint x: 690, startPoint y: 137, endPoint x: 332, endPoint y: 124, distance: 358.4
click at [332, 124] on div "Project settings Project Screenshot 2025-09-29 151653.png Skeleton Sweater boot…" at bounding box center [558, 258] width 1117 height 517
type input "Fiber Web Beanie (Baby Size)"
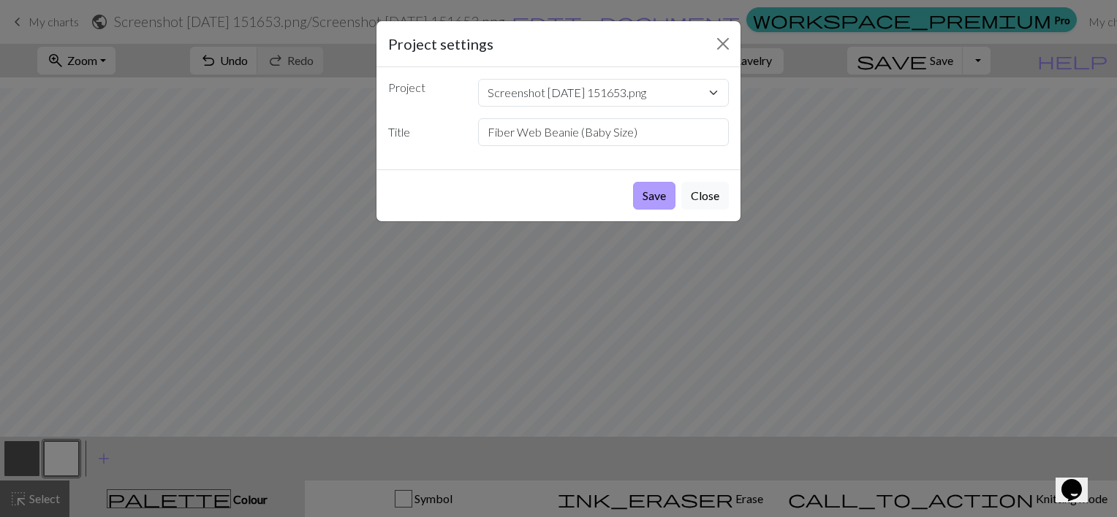
drag, startPoint x: 648, startPoint y: 195, endPoint x: 466, endPoint y: 230, distance: 185.3
click at [649, 195] on button "Save" at bounding box center [654, 196] width 42 height 28
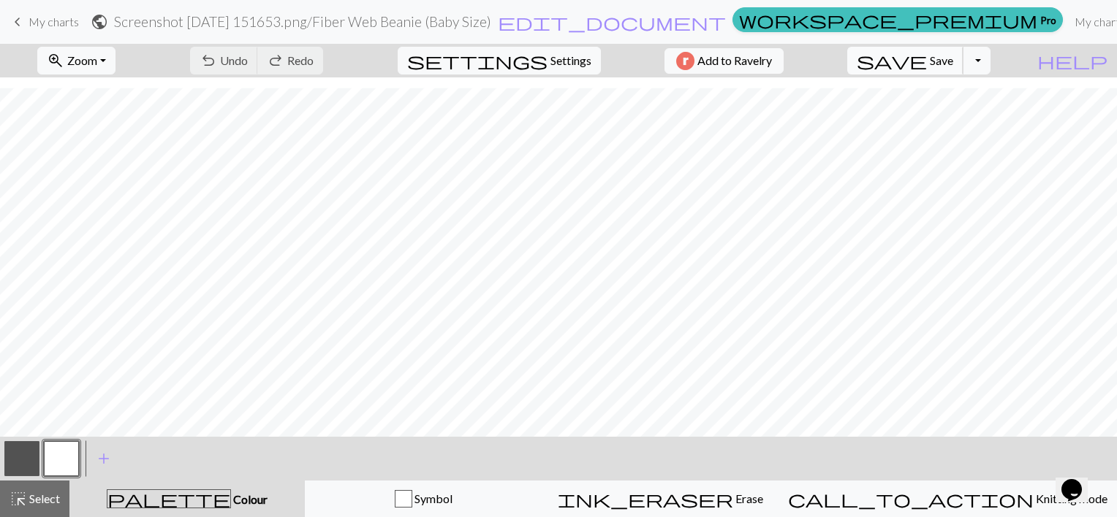
click at [927, 61] on span "save" at bounding box center [892, 60] width 70 height 20
click at [219, 18] on div "Chart saved" at bounding box center [558, 29] width 1117 height 58
click at [251, 20] on h2 "Screenshot 2025-09-29 151653.png / Fiber Web Beanie (Baby Size)" at bounding box center [302, 21] width 377 height 17
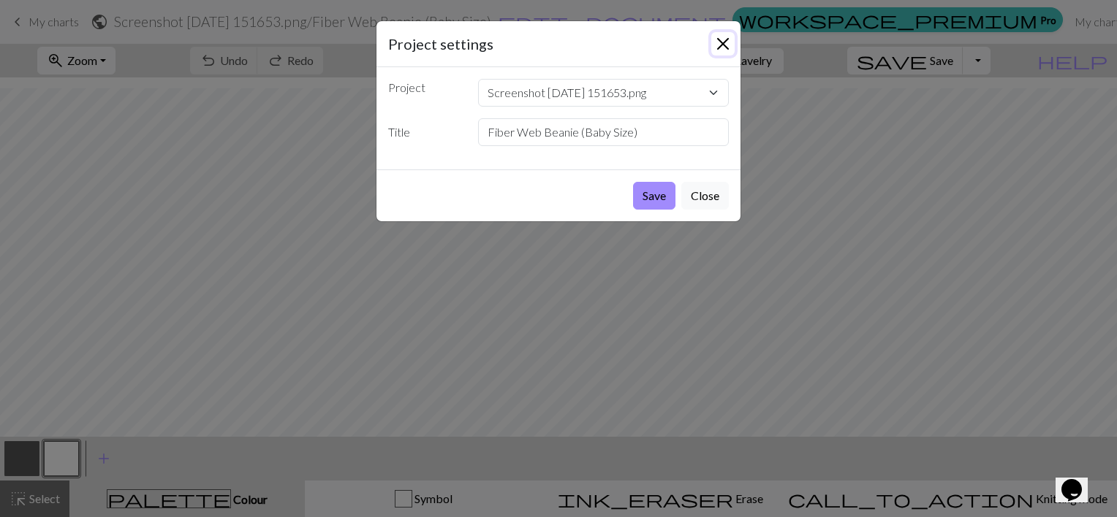
click at [727, 53] on button "Close" at bounding box center [722, 43] width 23 height 23
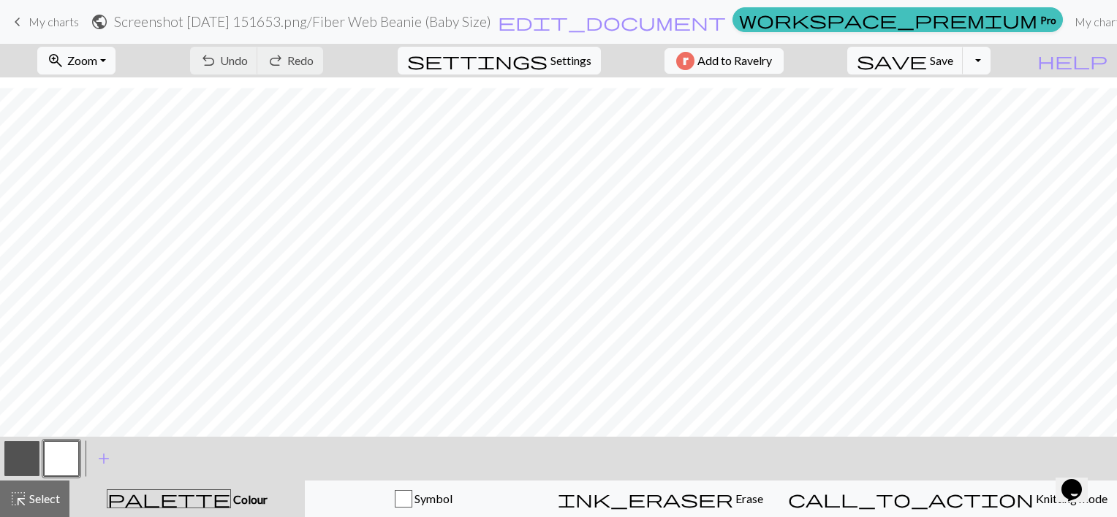
click at [39, 29] on span "My charts" at bounding box center [54, 22] width 50 height 14
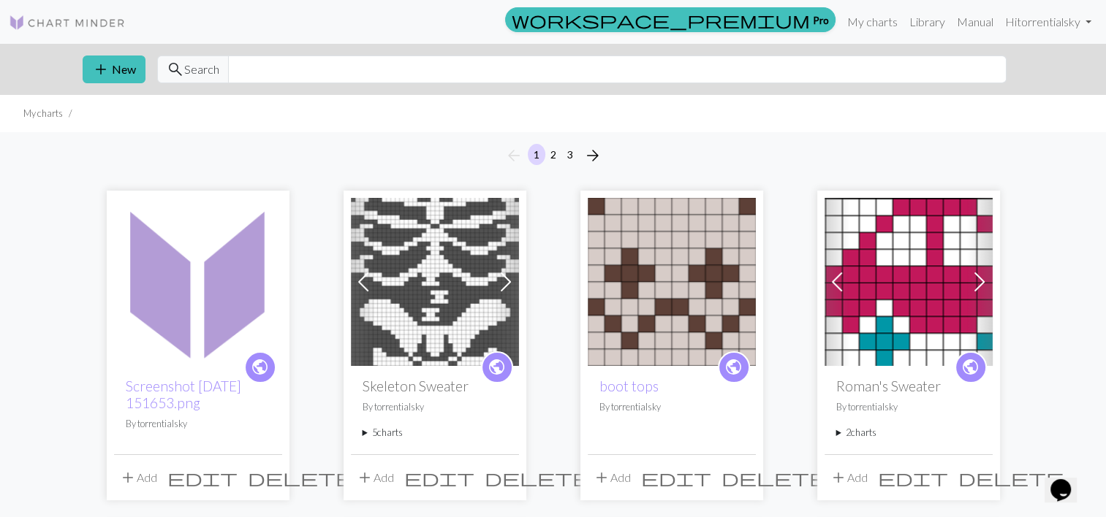
click at [238, 484] on span "edit" at bounding box center [202, 478] width 70 height 20
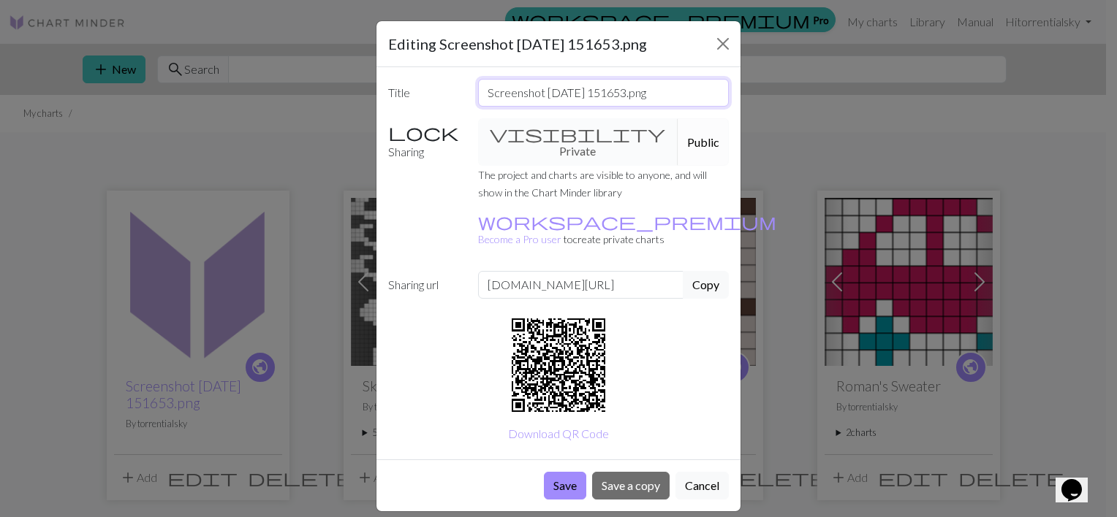
drag, startPoint x: 680, startPoint y: 92, endPoint x: 156, endPoint y: 91, distance: 523.3
click at [156, 91] on div "Editing Screenshot 2025-09-29 151653.png Title Screenshot 2025-09-29 151653.png…" at bounding box center [558, 258] width 1117 height 517
type input "Fiber Web Beanie"
click at [552, 472] on button "Save" at bounding box center [565, 486] width 42 height 28
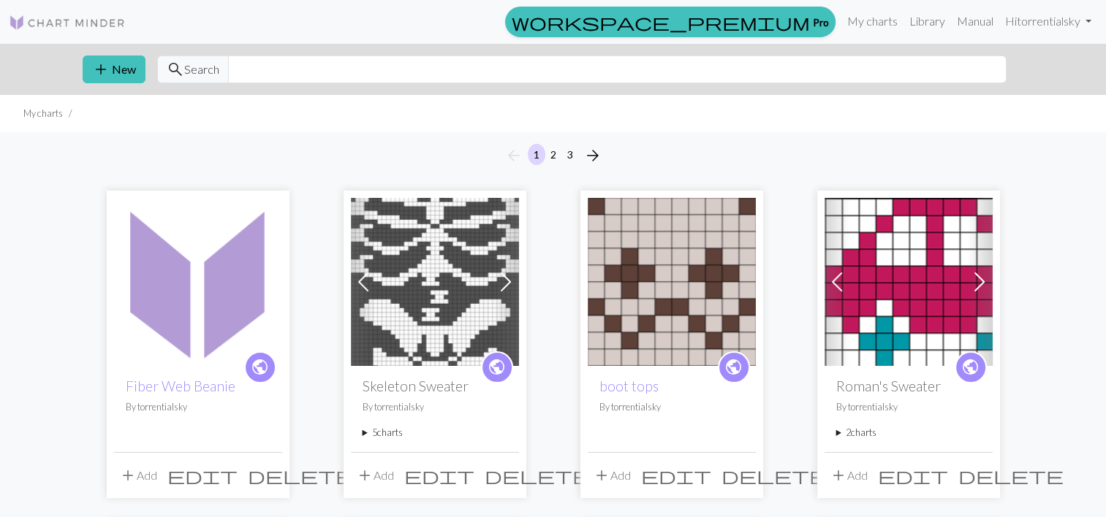
click at [170, 300] on img at bounding box center [198, 282] width 168 height 168
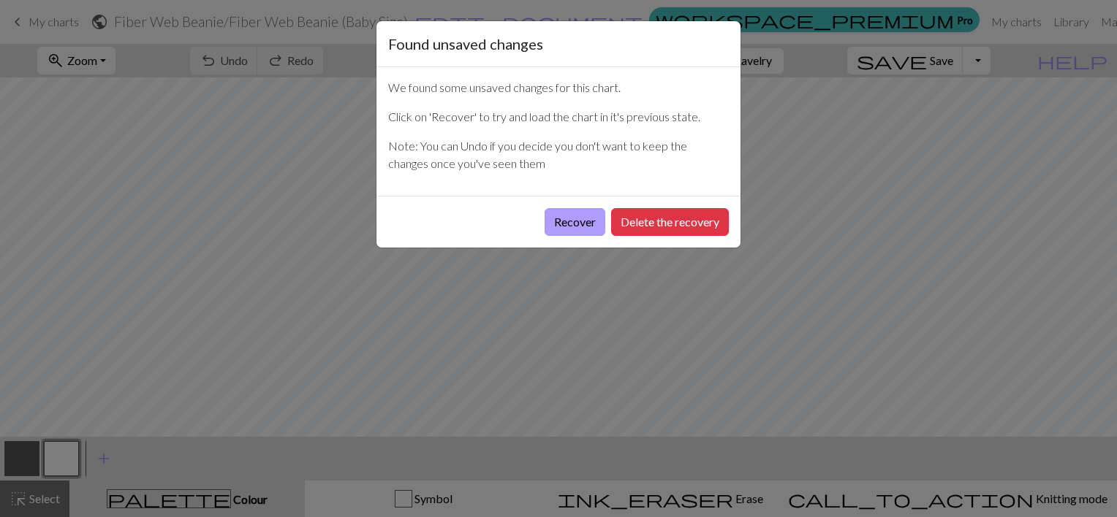
click at [554, 223] on button "Recover" at bounding box center [575, 222] width 61 height 28
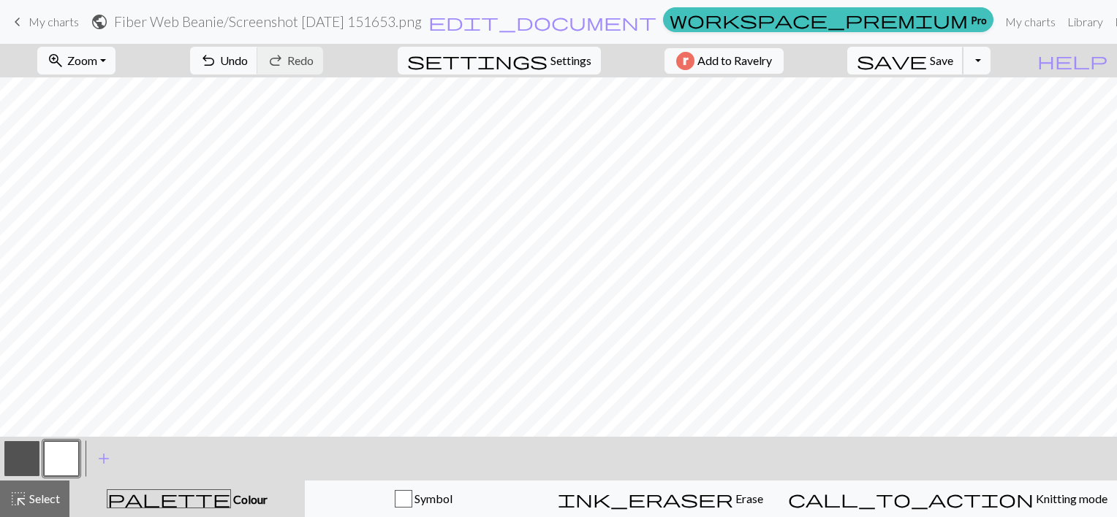
click at [927, 58] on span "save" at bounding box center [892, 60] width 70 height 20
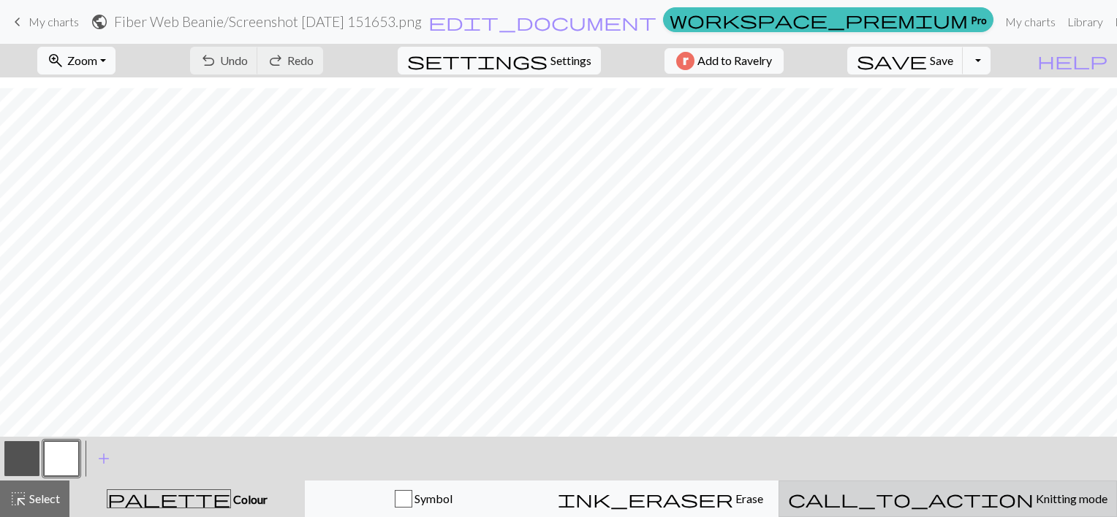
click at [1033, 503] on span "Knitting mode" at bounding box center [1070, 499] width 74 height 14
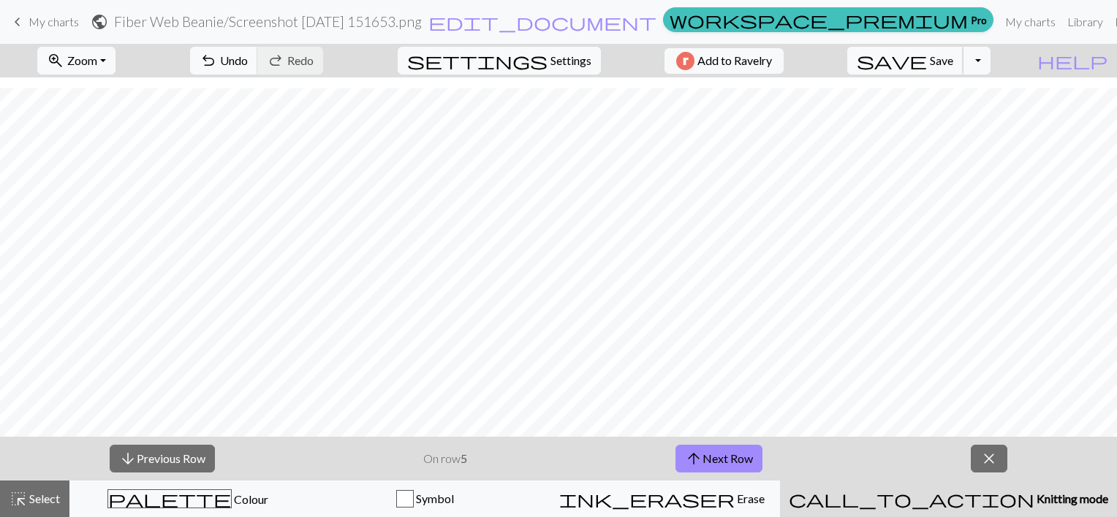
drag, startPoint x: 960, startPoint y: 55, endPoint x: 737, endPoint y: 45, distance: 223.1
click at [953, 56] on span "Save" at bounding box center [941, 60] width 23 height 14
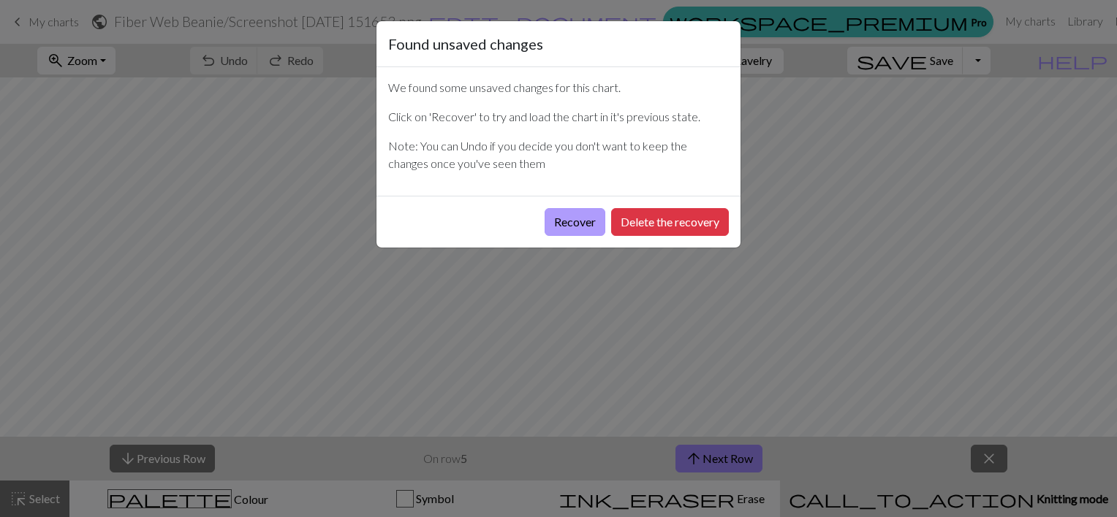
click at [577, 230] on button "Recover" at bounding box center [575, 222] width 61 height 28
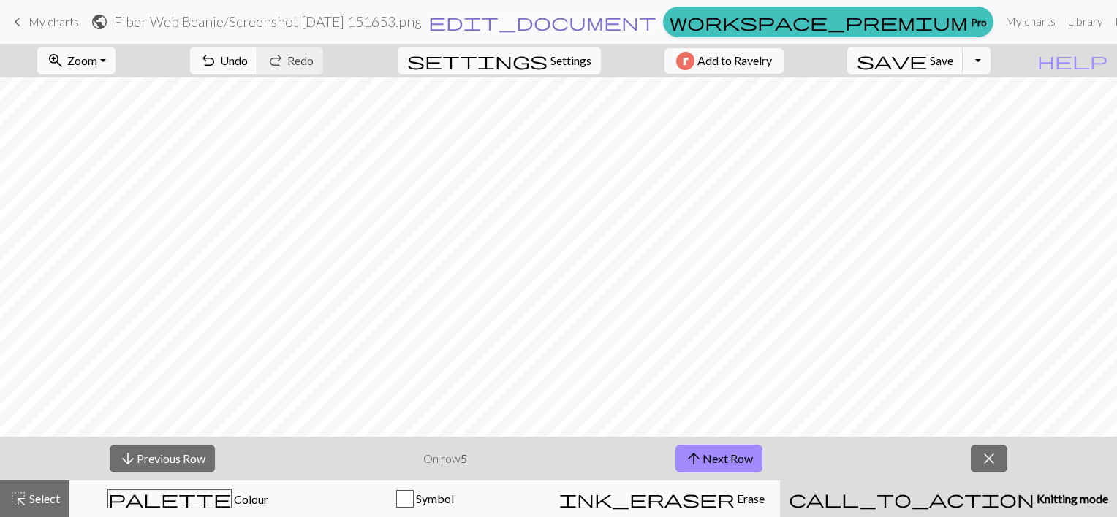
click at [621, 21] on span "edit_document" at bounding box center [542, 22] width 228 height 20
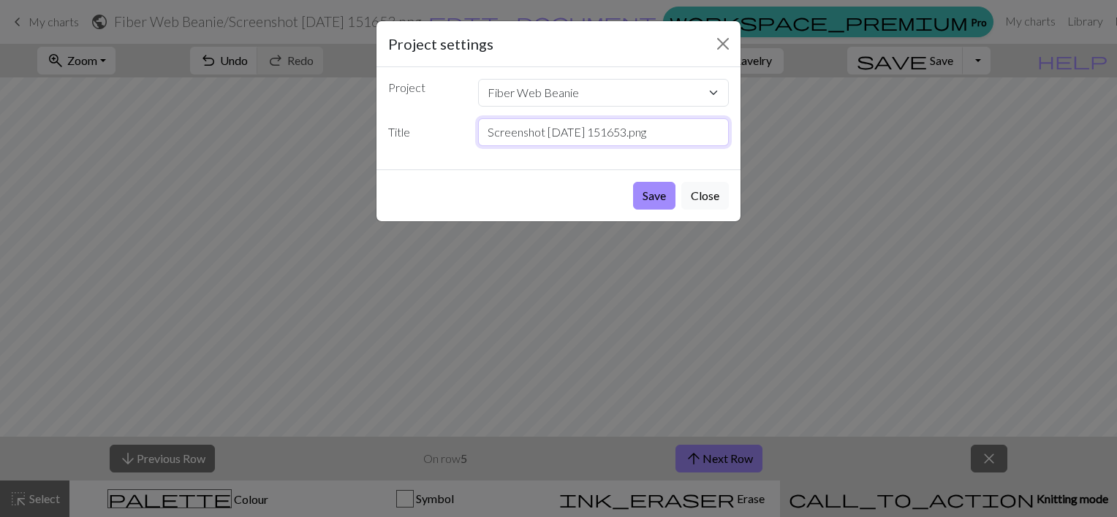
click at [583, 129] on input "Screenshot 2025-09-29 151653.png" at bounding box center [603, 132] width 251 height 28
click at [692, 129] on input "Screenshot 2025-09-29 151653.png" at bounding box center [603, 132] width 251 height 28
drag, startPoint x: 692, startPoint y: 129, endPoint x: 129, endPoint y: 90, distance: 564.9
click at [129, 90] on div "Project settings Project Fiber Web Beanie Skeleton Sweater boot tops Roman's Sw…" at bounding box center [558, 258] width 1117 height 517
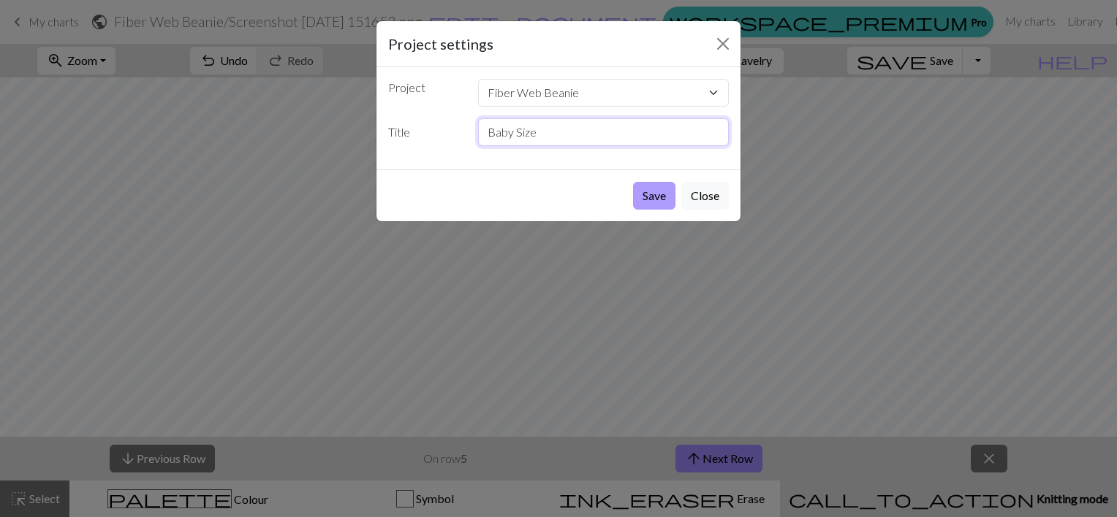
type input "Baby Size"
click at [637, 195] on button "Save" at bounding box center [654, 196] width 42 height 28
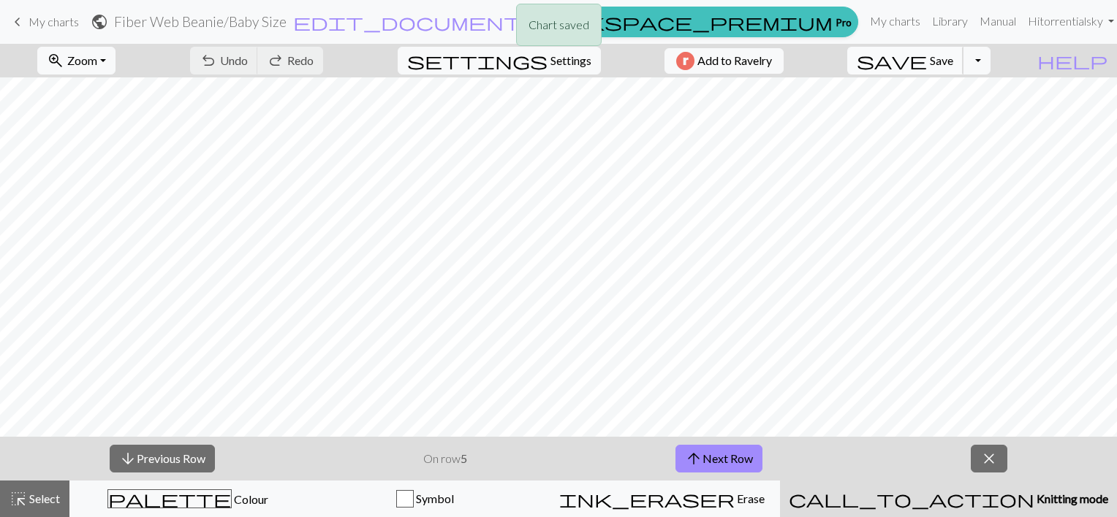
click at [927, 65] on span "save" at bounding box center [892, 60] width 70 height 20
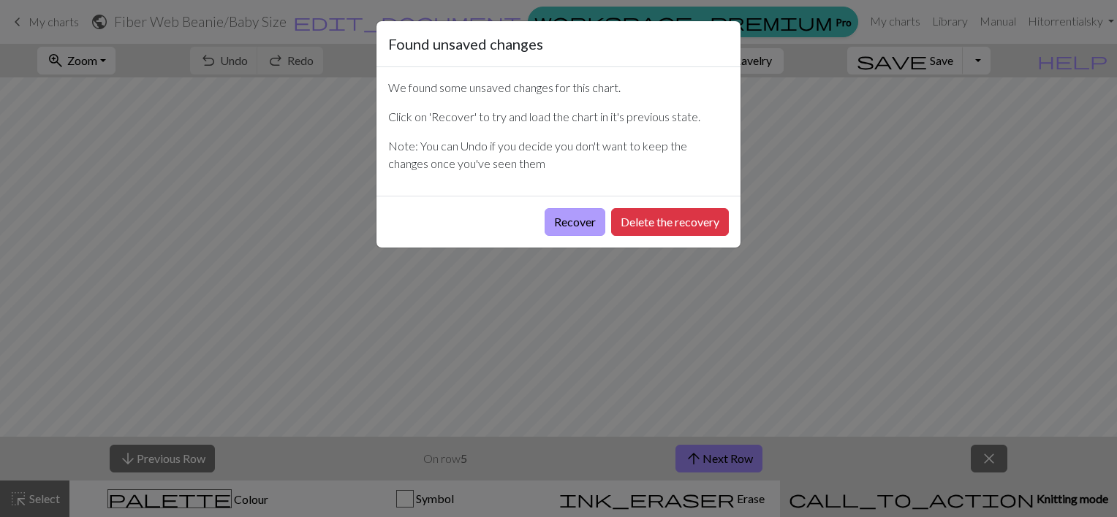
click at [577, 225] on button "Recover" at bounding box center [575, 222] width 61 height 28
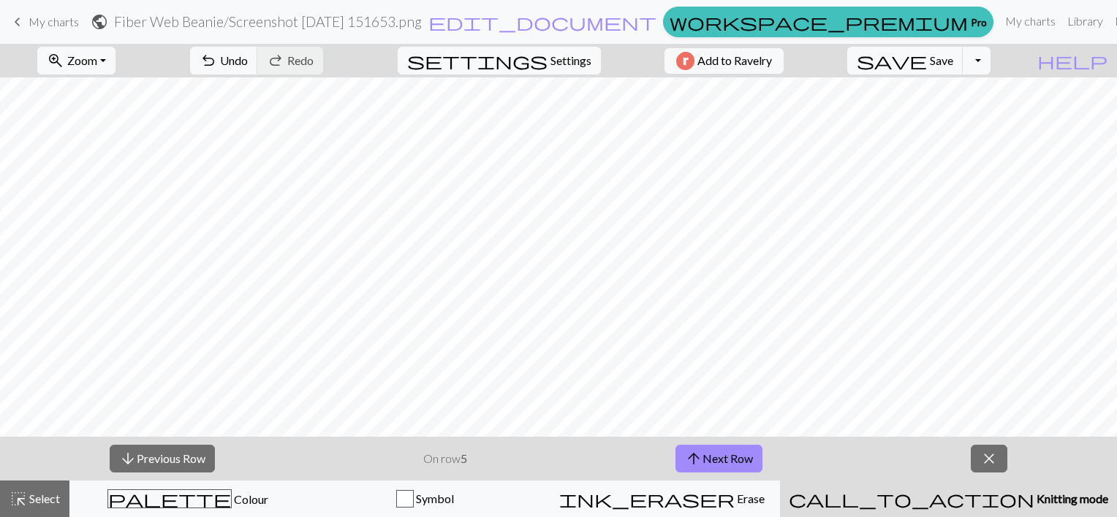
click at [422, 15] on h2 "Fiber Web Beanie / Screenshot 2025-09-29 151653.png" at bounding box center [268, 21] width 308 height 17
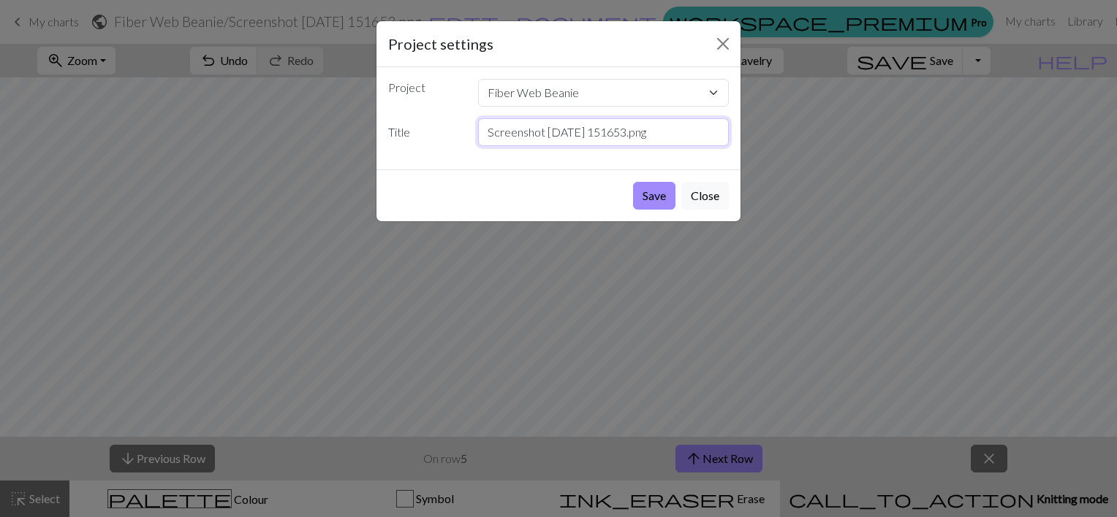
drag, startPoint x: 693, startPoint y: 123, endPoint x: 213, endPoint y: 145, distance: 480.0
click at [212, 128] on div "Project settings Project Fiber Web Beanie Skeleton Sweater boot tops Roman's Sw…" at bounding box center [558, 258] width 1117 height 517
type input "Baby Size"
click at [652, 199] on button "Save" at bounding box center [654, 196] width 42 height 28
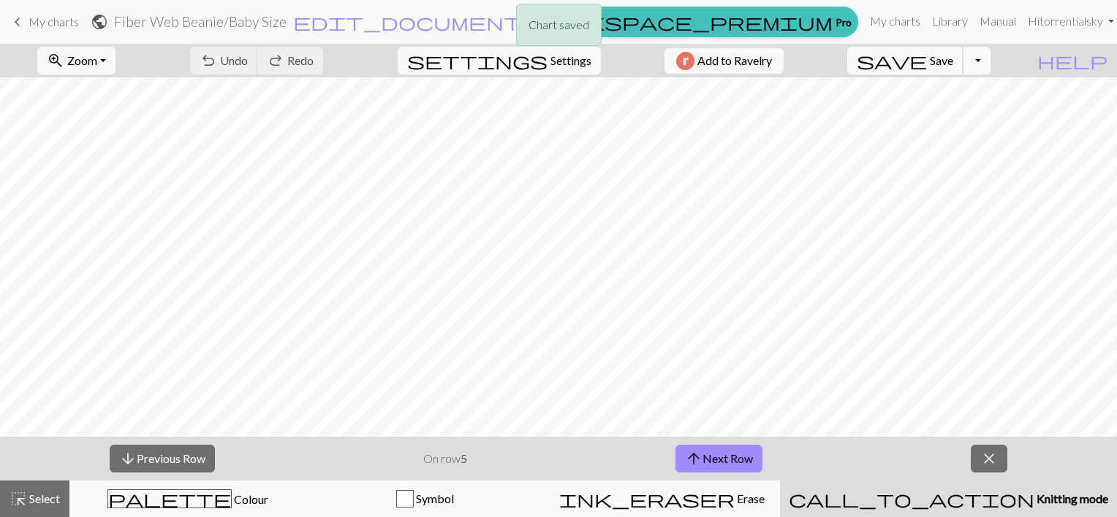
click at [956, 69] on button "save Save Save" at bounding box center [905, 61] width 116 height 28
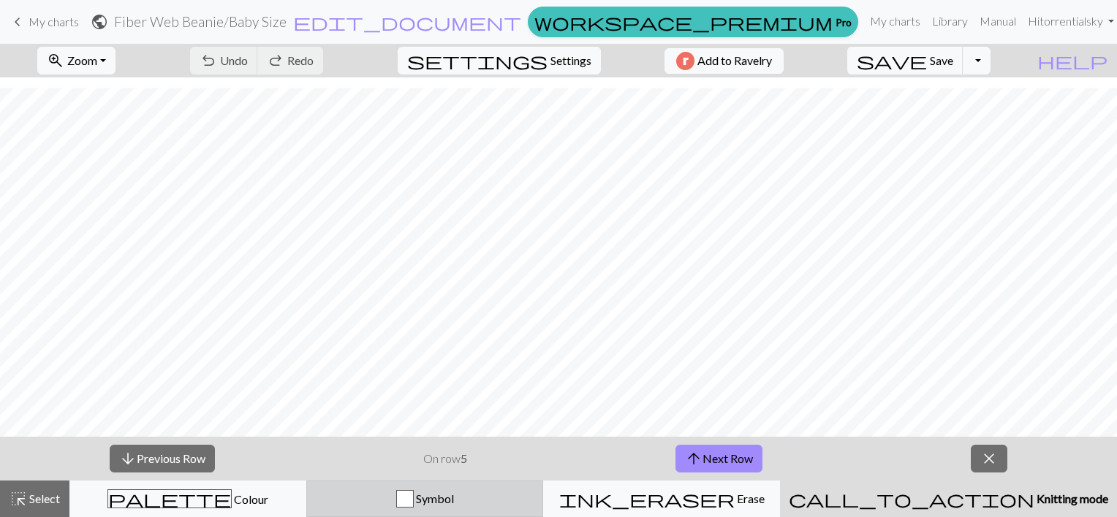
click at [454, 499] on span "Symbol" at bounding box center [434, 499] width 40 height 14
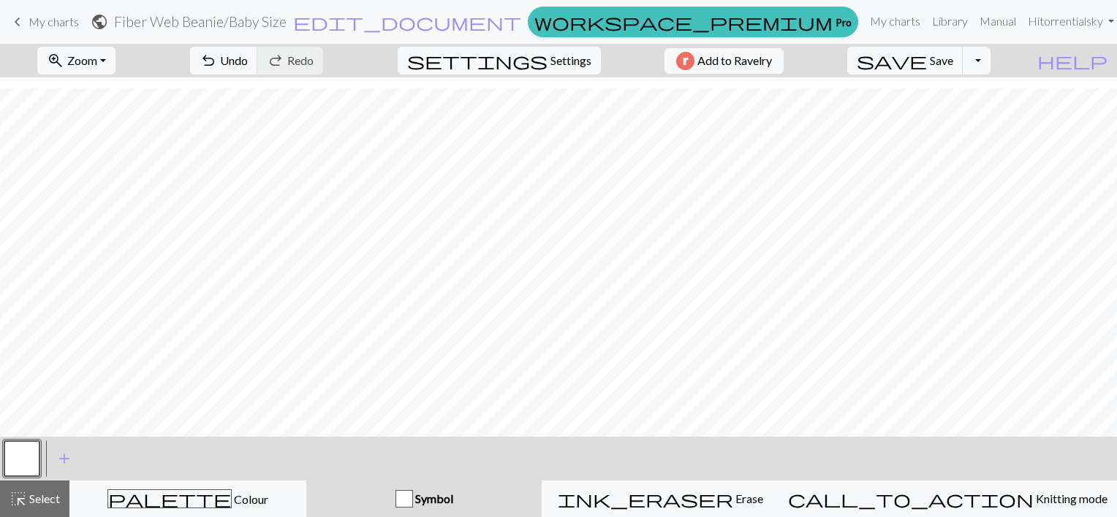
click at [455, 512] on button "Symbol" at bounding box center [423, 499] width 235 height 37
click at [456, 490] on div "Symbol" at bounding box center [424, 499] width 218 height 18
click at [453, 503] on span "Symbol" at bounding box center [433, 499] width 40 height 14
click at [403, 502] on div "Symbol" at bounding box center [424, 499] width 218 height 18
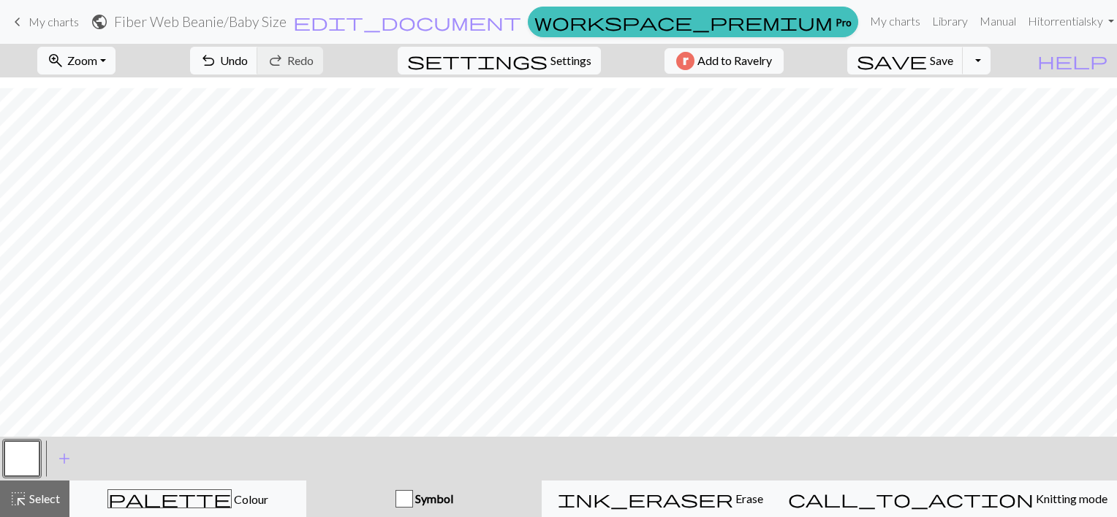
drag, startPoint x: 462, startPoint y: 507, endPoint x: 450, endPoint y: 498, distance: 15.1
click at [413, 498] on div "button" at bounding box center [404, 499] width 18 height 18
click at [26, 468] on button "button" at bounding box center [21, 458] width 35 height 35
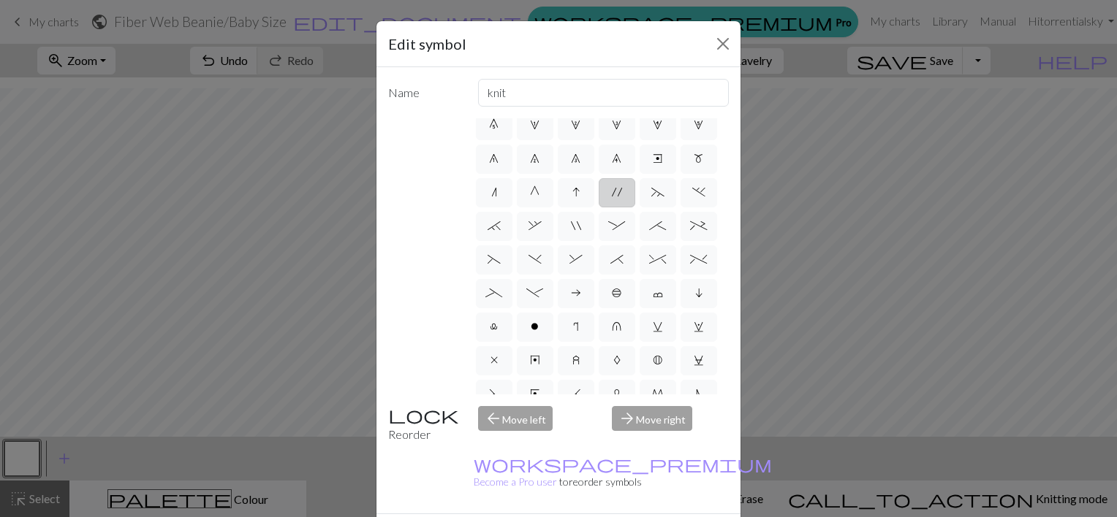
scroll to position [0, 0]
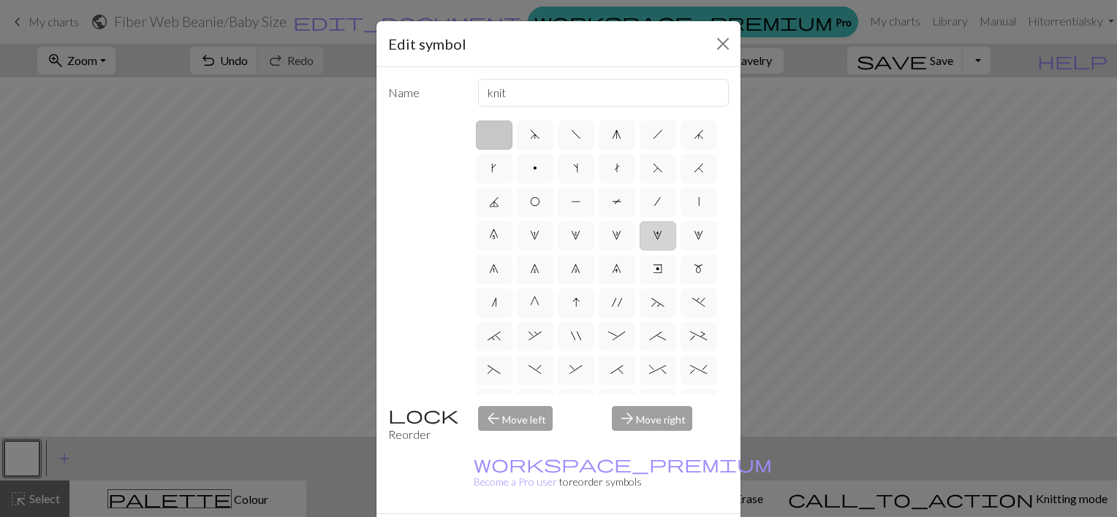
click at [640, 251] on label "4" at bounding box center [658, 235] width 37 height 29
click at [653, 236] on input "4" at bounding box center [658, 232] width 10 height 10
radio input "true"
type input "increase 4"
click at [481, 129] on label at bounding box center [494, 135] width 37 height 29
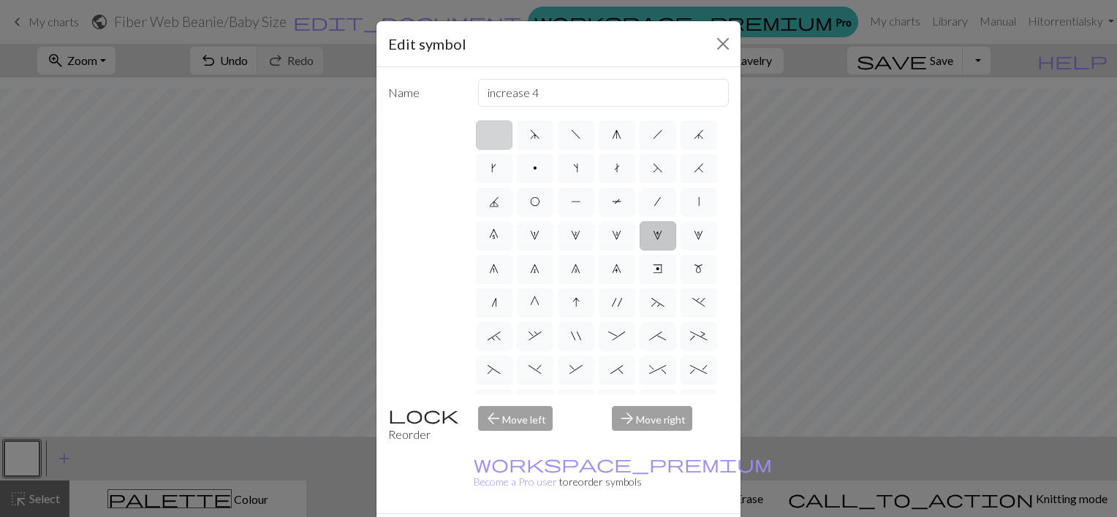
click at [494, 129] on input "radio" at bounding box center [499, 131] width 10 height 10
radio input "true"
type input "Knit"
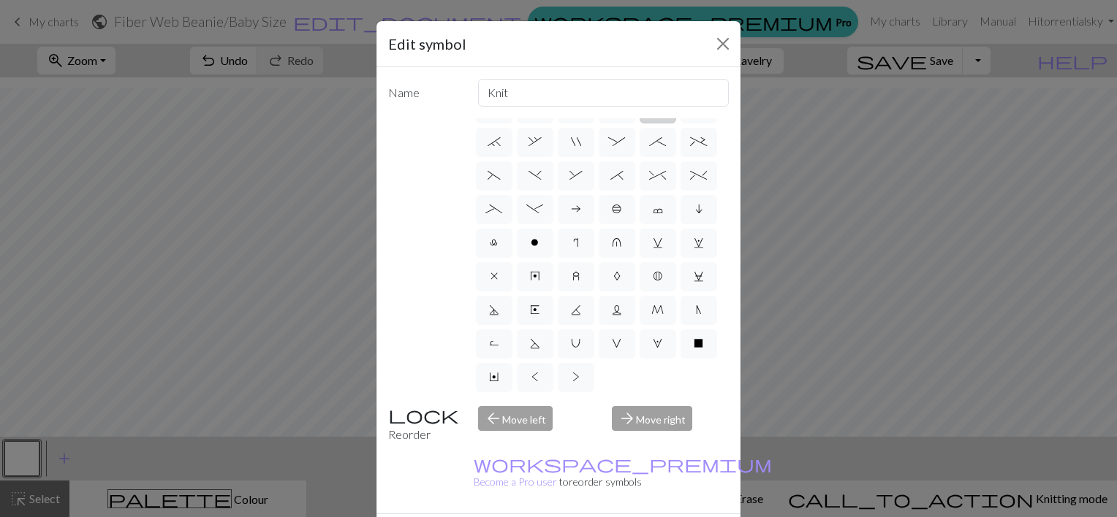
scroll to position [292, 0]
click at [711, 50] on button "Close" at bounding box center [722, 43] width 23 height 23
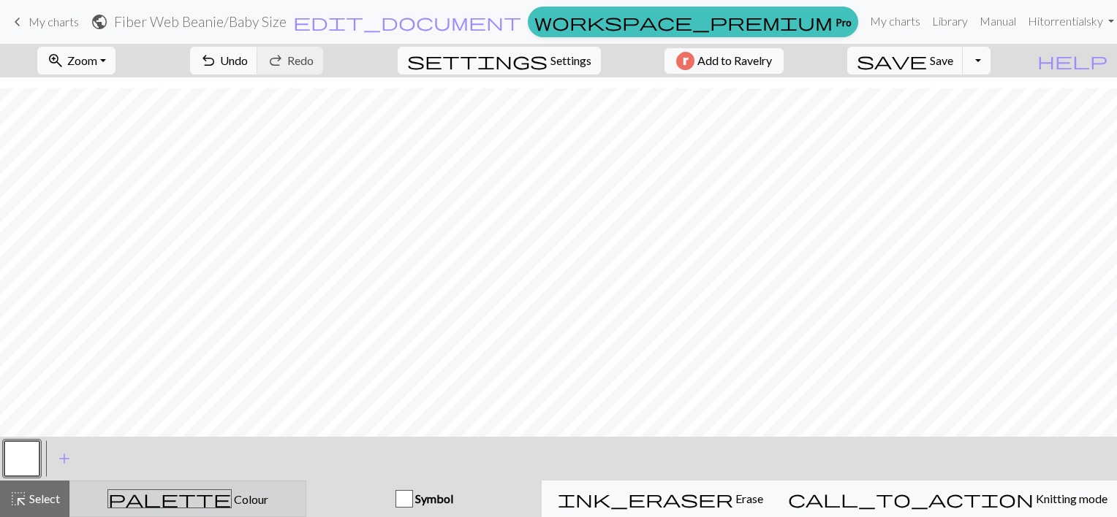
click at [232, 503] on span "Colour" at bounding box center [250, 500] width 37 height 14
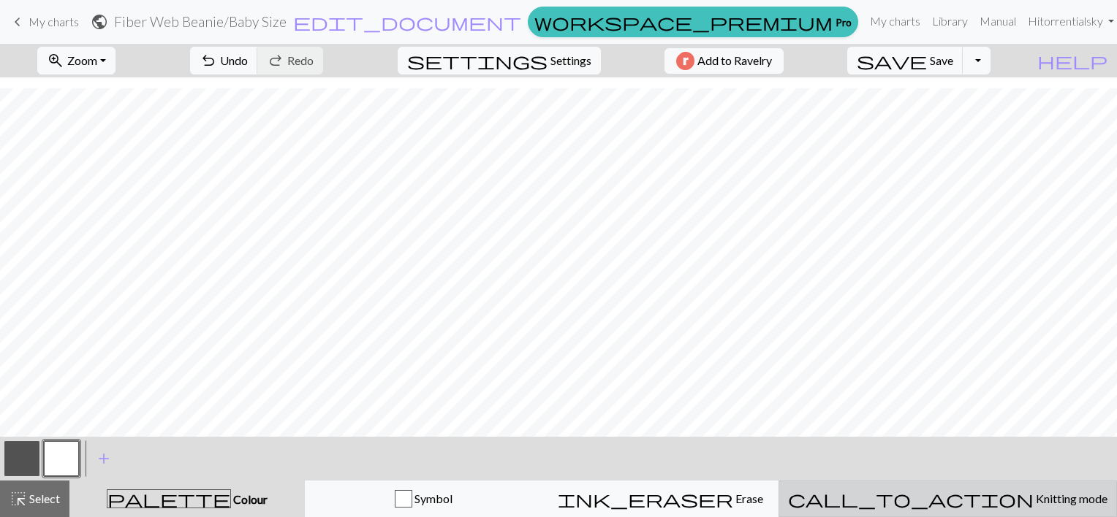
click at [955, 512] on button "call_to_action Knitting mode Knitting mode" at bounding box center [947, 499] width 338 height 37
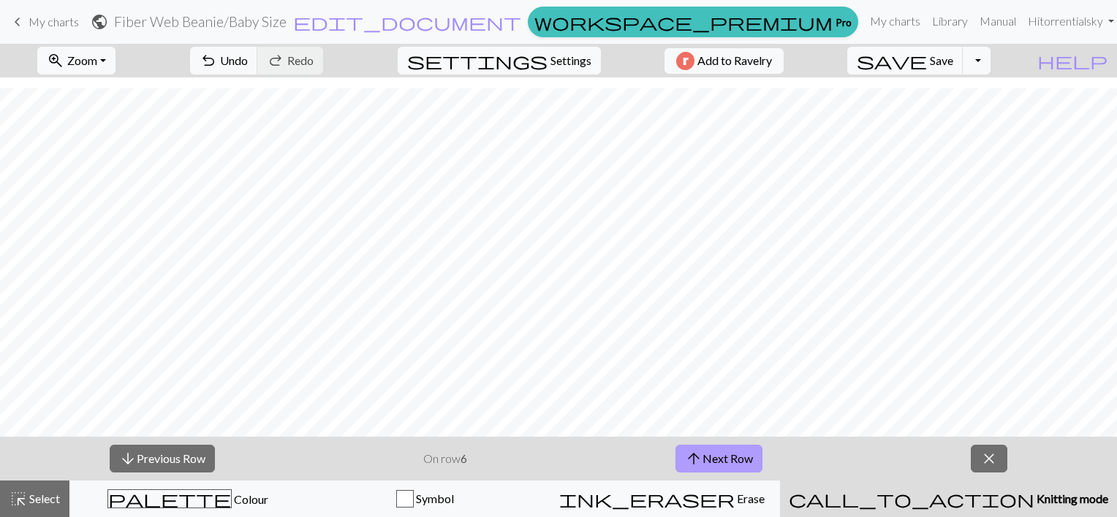
click at [730, 456] on button "arrow_upward Next Row" at bounding box center [718, 459] width 87 height 28
click at [953, 60] on span "Save" at bounding box center [941, 60] width 23 height 14
